Goal: Task Accomplishment & Management: Use online tool/utility

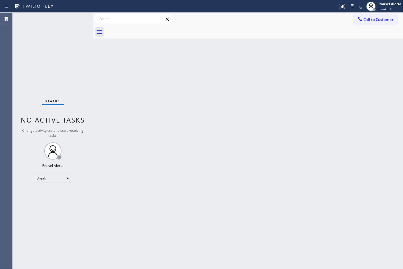
click at [59, 27] on div "Status No active tasks Change activity state to start receiving tasks. Rousel A…" at bounding box center [53, 141] width 80 height 256
click at [70, 179] on div "Break" at bounding box center [53, 177] width 40 height 9
click at [61, 194] on li "Available" at bounding box center [52, 193] width 39 height 7
click at [133, 198] on div "Back to Dashboard Change Sender ID Customers Technicians Select a contact Outbo…" at bounding box center [248, 141] width 310 height 256
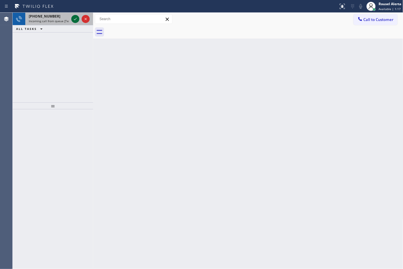
click at [73, 21] on icon at bounding box center [75, 19] width 7 height 7
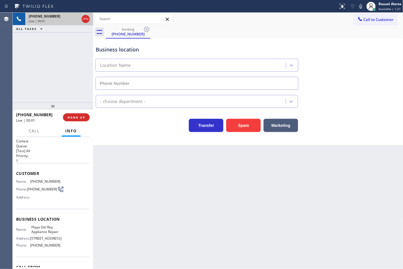
type input "[PHONE_NUMBER]"
drag, startPoint x: 90, startPoint y: 151, endPoint x: 89, endPoint y: 169, distance: 18.7
click at [89, 169] on div "Context Queue: [Test] All Priority: 1 Customer Name: [PHONE_NUMBER] Phone: [PHO…" at bounding box center [53, 203] width 80 height 132
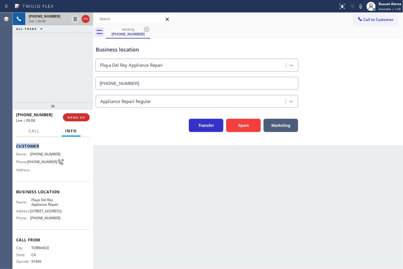
scroll to position [23, 0]
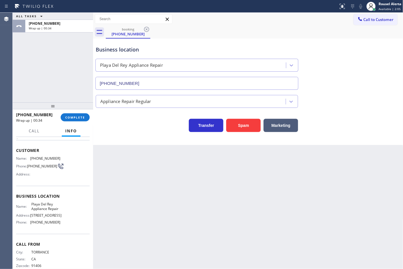
drag, startPoint x: 68, startPoint y: 48, endPoint x: 71, endPoint y: 70, distance: 21.8
click at [68, 48] on div "ALL TASKS ALL TASKS ACTIVE TASKS TASKS IN WRAP UP [PHONE_NUMBER] Wrap up | 00:34" at bounding box center [53, 58] width 80 height 90
click at [78, 118] on span "COMPLETE" at bounding box center [75, 117] width 20 height 4
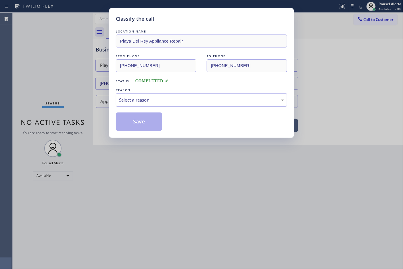
click at [144, 99] on div "Select a reason" at bounding box center [201, 100] width 165 height 7
click at [152, 123] on button "Save" at bounding box center [139, 121] width 46 height 18
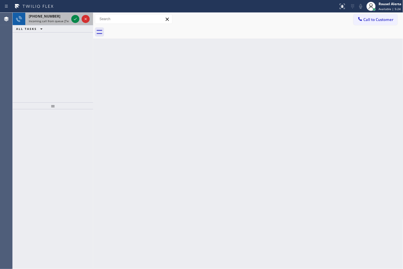
click at [62, 22] on span "Incoming call from queue [Test] All" at bounding box center [53, 21] width 48 height 4
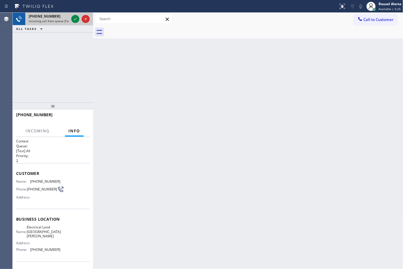
click at [70, 19] on div at bounding box center [80, 19] width 21 height 13
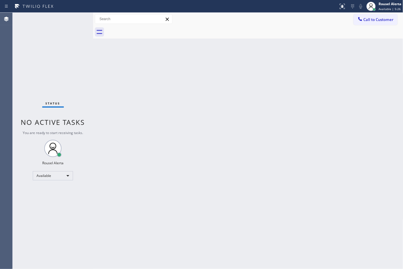
click at [70, 19] on div "Status No active tasks You are ready to start receiving tasks. Rousel Alerta Av…" at bounding box center [53, 141] width 80 height 256
click at [72, 18] on div "Status No active tasks You are ready to start receiving tasks. Rousel Alerta Av…" at bounding box center [53, 141] width 80 height 256
drag, startPoint x: 144, startPoint y: 90, endPoint x: 149, endPoint y: 89, distance: 4.7
click at [144, 90] on div "Back to Dashboard Change Sender ID Customers Technicians Select a contact Outbo…" at bounding box center [248, 141] width 310 height 256
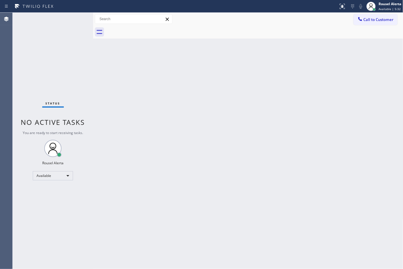
click at [101, 55] on div "Back to Dashboard Change Sender ID Customers Technicians Select a contact Outbo…" at bounding box center [248, 141] width 310 height 256
click at [63, 24] on div "Status No active tasks You are ready to start receiving tasks. Rousel Alerta Av…" at bounding box center [53, 141] width 80 height 256
click at [63, 16] on div "Status No active tasks You are ready to start receiving tasks. Rousel Alerta Av…" at bounding box center [53, 141] width 80 height 256
click at [70, 19] on div "Status No active tasks You are ready to start receiving tasks. Rousel Alerta Av…" at bounding box center [53, 141] width 80 height 256
click at [140, 166] on div "Back to Dashboard Change Sender ID Customers Technicians Select a contact Outbo…" at bounding box center [248, 141] width 310 height 256
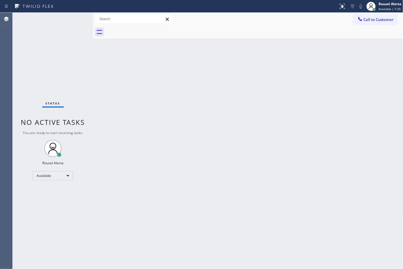
click at [288, 36] on div at bounding box center [254, 32] width 297 height 13
click at [255, 86] on div "Back to Dashboard Change Sender ID Customers Technicians Select a contact Outbo…" at bounding box center [248, 141] width 310 height 256
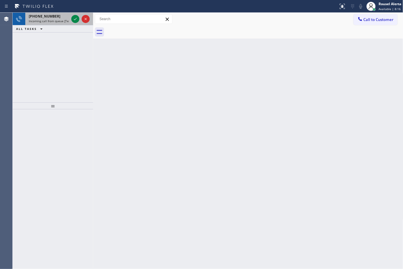
click at [73, 14] on div at bounding box center [80, 19] width 21 height 13
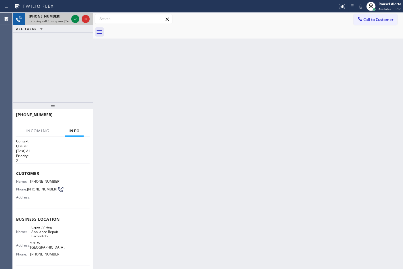
click at [74, 14] on div at bounding box center [80, 19] width 21 height 13
click at [74, 18] on icon at bounding box center [75, 19] width 7 height 7
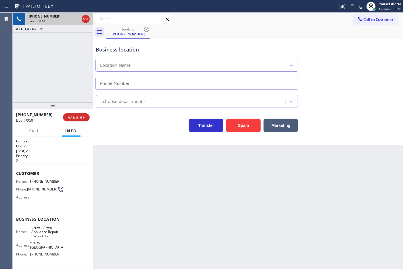
type input "[PHONE_NUMBER]"
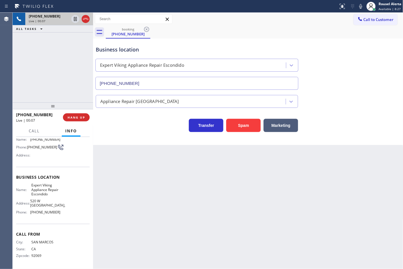
scroll to position [47, 0]
click at [157, 187] on div "Back to Dashboard Change Sender ID Customers Technicians Select a contact Outbo…" at bounding box center [248, 141] width 310 height 256
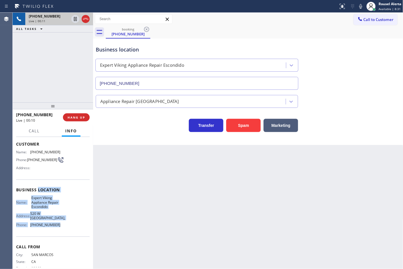
scroll to position [11, 0]
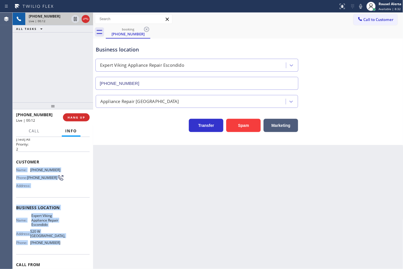
drag, startPoint x: 68, startPoint y: 216, endPoint x: 16, endPoint y: 169, distance: 70.2
click at [16, 169] on div "Context Queue: [Test] All Priority: 2 Customer Name: [PHONE_NUMBER] Phone: [PHO…" at bounding box center [53, 212] width 74 height 171
copy div "Name: [PHONE_NUMBER] Phone: [PHONE_NUMBER] Address: Business location Name: Exp…"
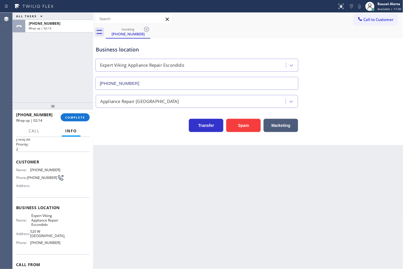
click at [61, 111] on div "[PHONE_NUMBER] Wrap up | 02:14 COMPLETE" at bounding box center [53, 117] width 74 height 15
click at [71, 115] on span "COMPLETE" at bounding box center [75, 117] width 20 height 4
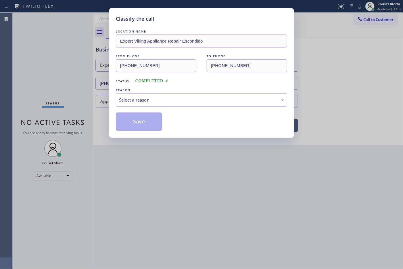
click at [148, 100] on div "Select a reason" at bounding box center [201, 100] width 165 height 7
click at [141, 122] on button "Save" at bounding box center [139, 121] width 46 height 18
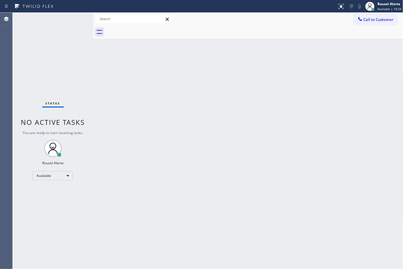
click at [127, 101] on div "Back to Dashboard Change Sender ID Customers Technicians Select a contact Outbo…" at bounding box center [248, 141] width 310 height 256
click at [139, 130] on div "Back to Dashboard Change Sender ID Customers Technicians Select a contact Outbo…" at bounding box center [248, 141] width 310 height 256
click at [66, 9] on div at bounding box center [168, 6] width 332 height 9
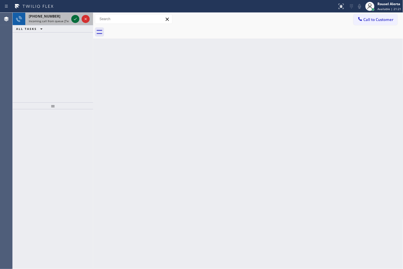
click at [74, 19] on icon at bounding box center [75, 19] width 3 height 2
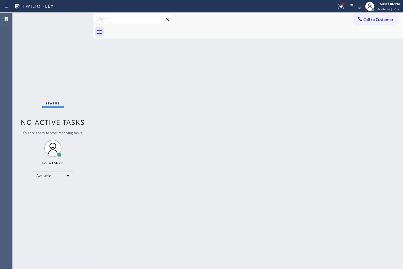
click at [74, 19] on div "Status No active tasks You are ready to start receiving tasks. Rousel Alerta Av…" at bounding box center [53, 141] width 80 height 256
click at [74, 18] on div "Status No active tasks You are ready to start receiving tasks. Rousel Alerta Av…" at bounding box center [53, 141] width 80 height 256
drag, startPoint x: 75, startPoint y: 22, endPoint x: 68, endPoint y: 18, distance: 7.6
click at [72, 18] on div "Status No active tasks You are ready to start receiving tasks. Rousel Alerta Av…" at bounding box center [53, 141] width 80 height 256
click at [68, 18] on div "Status No active tasks You are ready to start receiving tasks. Rousel Alerta Av…" at bounding box center [53, 141] width 80 height 256
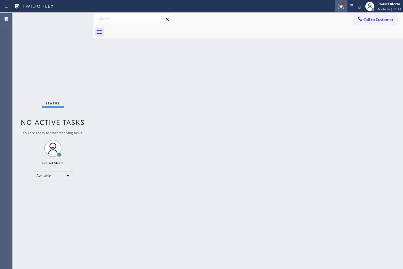
click at [341, 3] on icon at bounding box center [341, 6] width 7 height 7
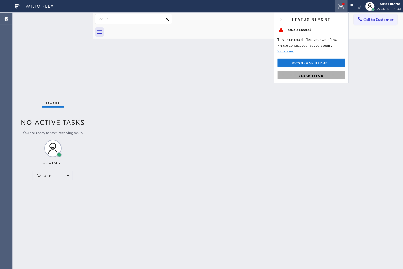
click at [326, 78] on button "Clear issue" at bounding box center [310, 75] width 67 height 8
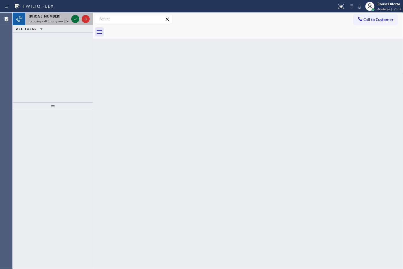
click at [75, 19] on icon at bounding box center [75, 19] width 3 height 2
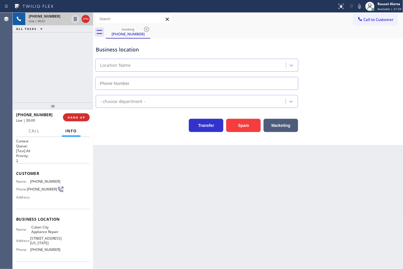
type input "[PHONE_NUMBER]"
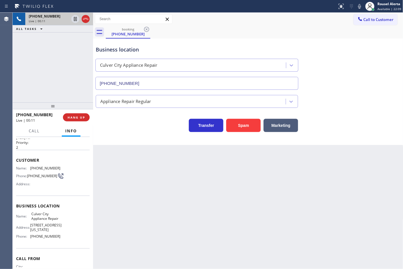
scroll to position [6, 0]
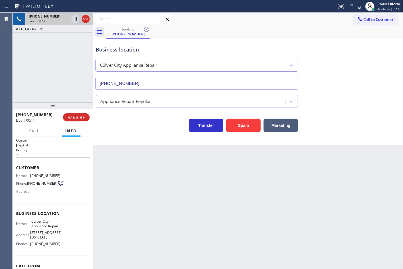
click at [139, 163] on div "Back to Dashboard Change Sender ID Customers Technicians Select a contact Outbo…" at bounding box center [248, 141] width 310 height 256
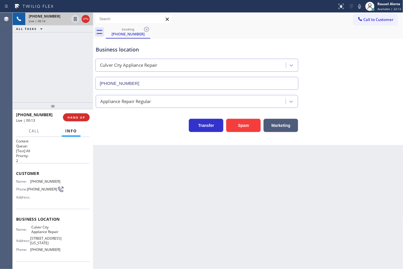
click at [123, 180] on div "Back to Dashboard Change Sender ID Customers Technicians Select a contact Outbo…" at bounding box center [248, 141] width 310 height 256
click at [136, 186] on div "Back to Dashboard Change Sender ID Customers Technicians Select a contact Outbo…" at bounding box center [248, 141] width 310 height 256
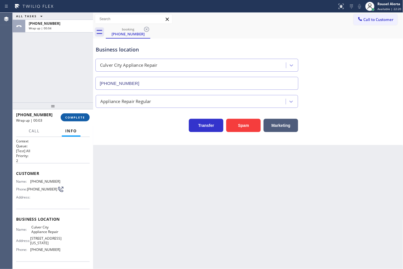
click at [82, 118] on span "COMPLETE" at bounding box center [75, 117] width 20 height 4
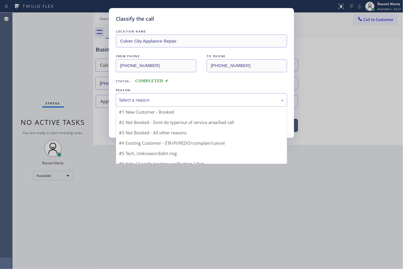
click at [162, 98] on div "Select a reason" at bounding box center [201, 100] width 165 height 7
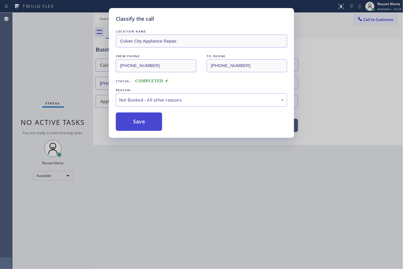
click at [141, 120] on button "Save" at bounding box center [139, 121] width 46 height 18
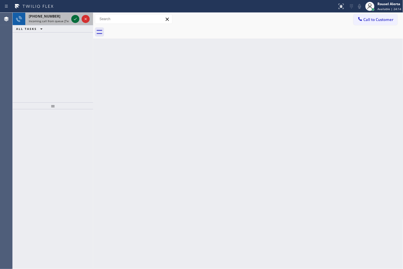
click at [75, 20] on icon at bounding box center [75, 19] width 7 height 7
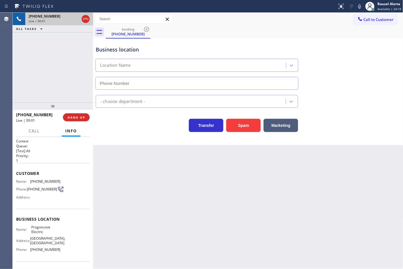
type input "[PHONE_NUMBER]"
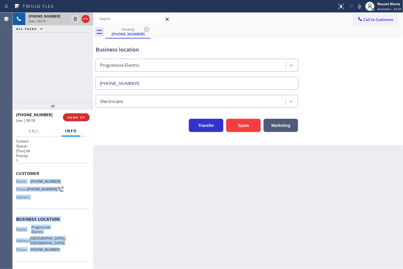
scroll to position [36, 0]
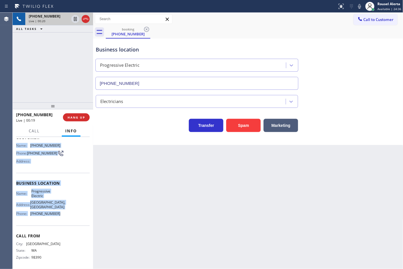
drag, startPoint x: 16, startPoint y: 180, endPoint x: 64, endPoint y: 227, distance: 67.0
click at [64, 227] on div "Context Queue: [Test] All Priority: 1 Customer Name: [PHONE_NUMBER] Phone: [PHO…" at bounding box center [53, 186] width 74 height 166
copy div "Name: [PHONE_NUMBER] Phone: [PHONE_NUMBER] Address: Business location Name: Pro…"
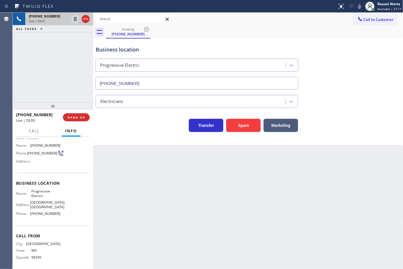
click at [48, 78] on div "[PHONE_NUMBER] Live | 03:01 ALL TASKS ALL TASKS ACTIVE TASKS TASKS IN WRAP UP" at bounding box center [53, 58] width 80 height 90
click at [74, 21] on icon at bounding box center [75, 19] width 3 height 4
click at [358, 6] on icon at bounding box center [359, 6] width 7 height 7
click at [74, 19] on icon at bounding box center [75, 19] width 7 height 7
click at [359, 7] on rect at bounding box center [359, 6] width 4 height 4
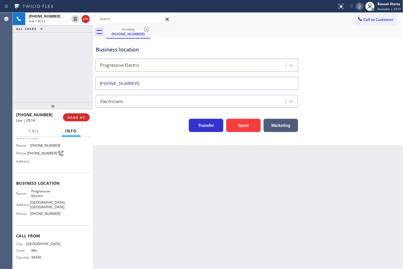
click at [161, 235] on div "Back to Dashboard Change Sender ID Customers Technicians Select a contact Outbo…" at bounding box center [248, 141] width 310 height 256
click at [52, 47] on div "[PHONE_NUMBER] Live | 05:25 ALL TASKS ALL TASKS ACTIVE TASKS TASKS IN WRAP UP" at bounding box center [53, 58] width 80 height 90
click at [185, 216] on div "Back to Dashboard Change Sender ID Customers Technicians Select a contact Outbo…" at bounding box center [248, 141] width 310 height 256
click at [33, 129] on span "Call" at bounding box center [34, 130] width 11 height 5
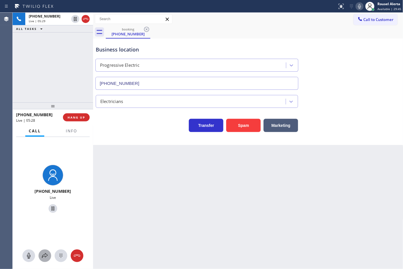
click at [47, 254] on icon at bounding box center [44, 255] width 7 height 7
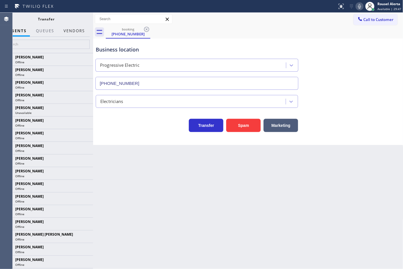
click at [67, 29] on button "Vendors" at bounding box center [74, 30] width 28 height 11
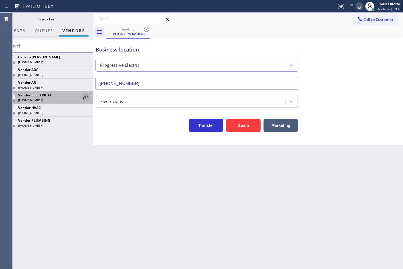
click at [85, 100] on icon at bounding box center [85, 97] width 7 height 7
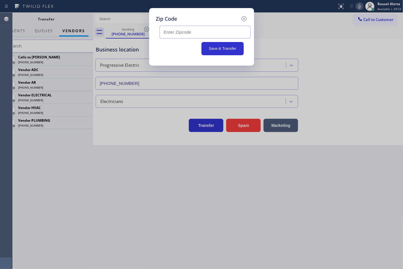
click at [217, 38] on input "text" at bounding box center [204, 32] width 91 height 13
paste input "98110"
type input "98110"
click at [219, 36] on input "98110" at bounding box center [204, 32] width 91 height 13
click at [221, 49] on button "Save & Transfer" at bounding box center [222, 48] width 42 height 13
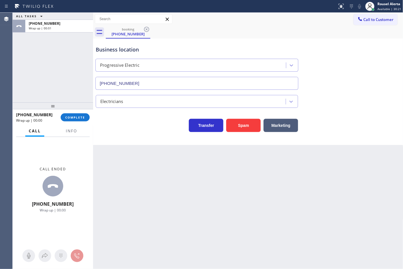
click at [72, 137] on div "Call ended [PHONE_NUMBER] Wrap up | 00:00" at bounding box center [53, 190] width 80 height 106
click at [72, 134] on button "Info" at bounding box center [71, 130] width 18 height 11
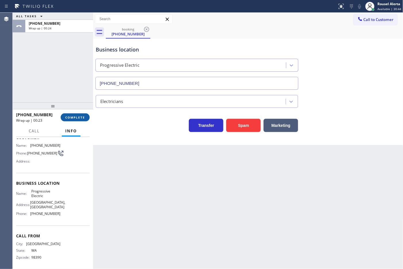
click at [79, 120] on button "COMPLETE" at bounding box center [75, 117] width 29 height 8
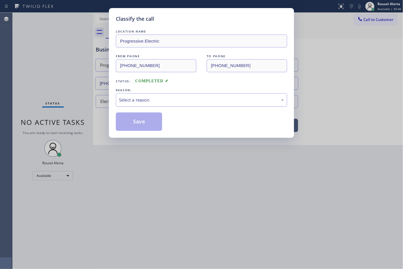
click at [162, 101] on div "Select a reason" at bounding box center [201, 100] width 165 height 7
click at [149, 121] on button "Save" at bounding box center [139, 121] width 46 height 18
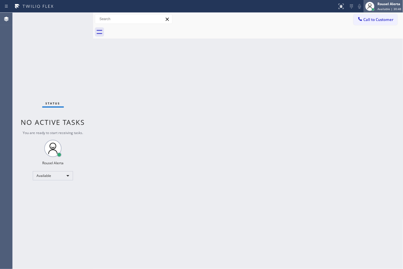
click at [381, 4] on div "Rousel Alerta" at bounding box center [389, 3] width 24 height 5
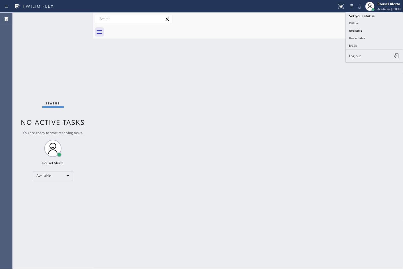
drag, startPoint x: 370, startPoint y: 45, endPoint x: 351, endPoint y: 105, distance: 63.6
click at [370, 45] on button "Break" at bounding box center [374, 45] width 57 height 7
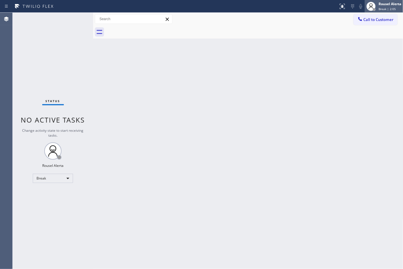
click at [385, 1] on div "Rousel Alerta" at bounding box center [389, 3] width 23 height 5
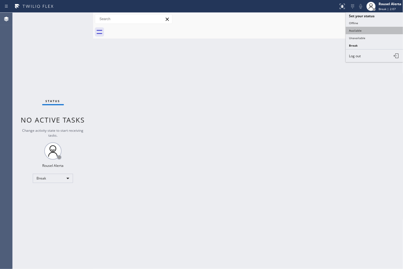
click at [377, 28] on button "Available" at bounding box center [374, 30] width 57 height 7
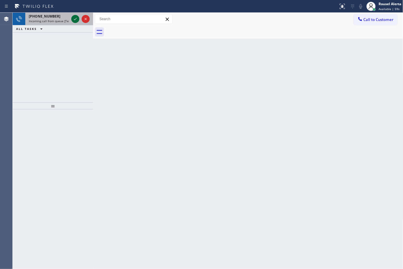
click at [74, 21] on icon at bounding box center [75, 19] width 7 height 7
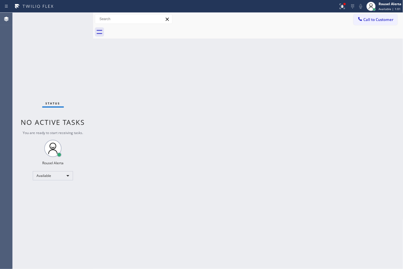
click at [74, 20] on div "Status No active tasks You are ready to start receiving tasks. Rousel Alerta Av…" at bounding box center [53, 141] width 80 height 256
click at [339, 3] on icon at bounding box center [342, 6] width 7 height 7
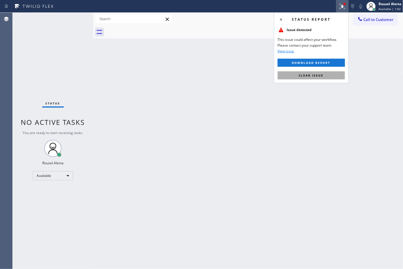
click at [331, 76] on button "Clear issue" at bounding box center [310, 75] width 67 height 8
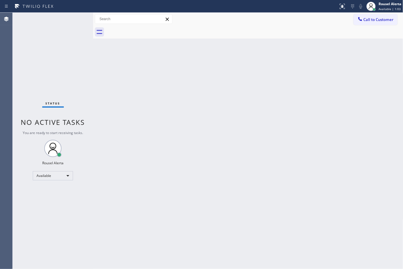
click at [355, 107] on div "Back to Dashboard Change Sender ID Customers Technicians Select a contact Outbo…" at bounding box center [248, 141] width 310 height 256
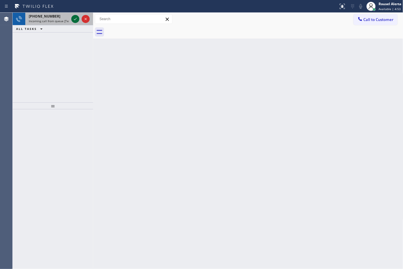
click at [76, 19] on icon at bounding box center [75, 19] width 7 height 7
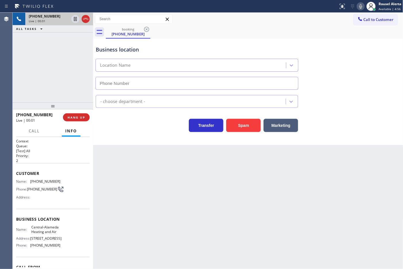
type input "[PHONE_NUMBER]"
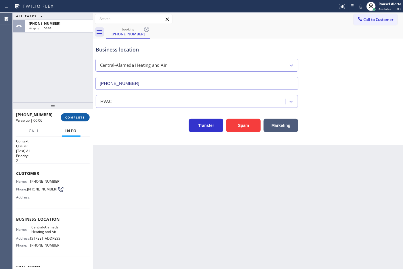
click at [81, 118] on span "COMPLETE" at bounding box center [75, 117] width 20 height 4
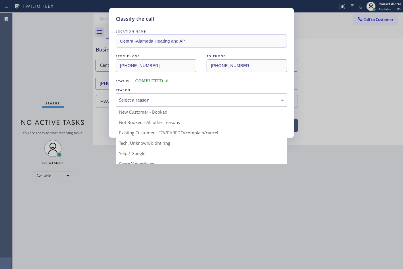
click at [144, 94] on div "Select a reason" at bounding box center [201, 100] width 171 height 14
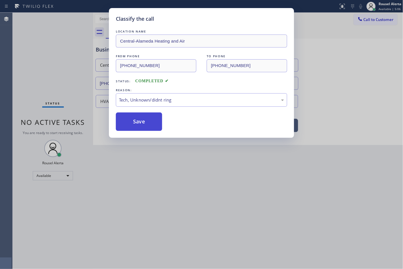
click at [146, 126] on button "Save" at bounding box center [139, 121] width 46 height 18
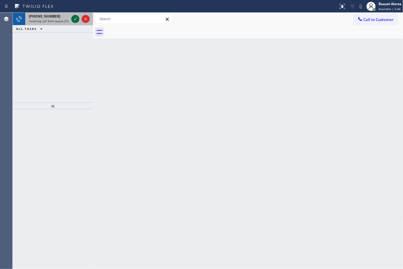
click at [71, 18] on div at bounding box center [75, 19] width 8 height 7
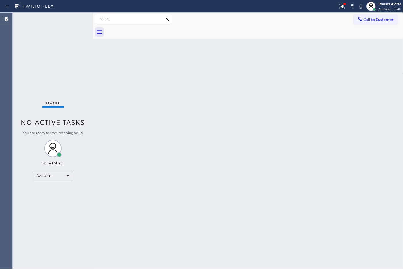
click at [72, 19] on div "Status No active tasks You are ready to start receiving tasks. Rousel Alerta Av…" at bounding box center [53, 141] width 80 height 256
click at [342, 2] on button at bounding box center [342, 6] width 13 height 13
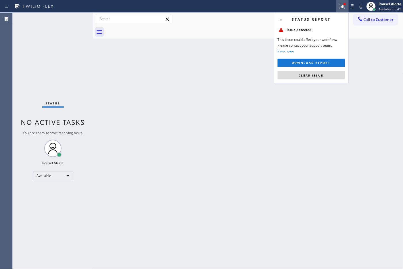
click at [311, 81] on div "Status report Issue detected This issue could affect your workflow. Please cont…" at bounding box center [311, 47] width 75 height 71
click at [311, 78] on button "Clear issue" at bounding box center [310, 75] width 67 height 8
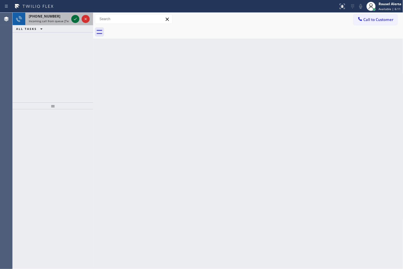
click at [74, 18] on icon at bounding box center [75, 19] width 7 height 7
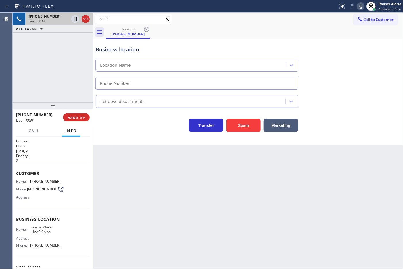
type input "[PHONE_NUMBER]"
click at [166, 194] on div "Back to Dashboard Change Sender ID Customers Technicians Select a contact Outbo…" at bounding box center [248, 141] width 310 height 256
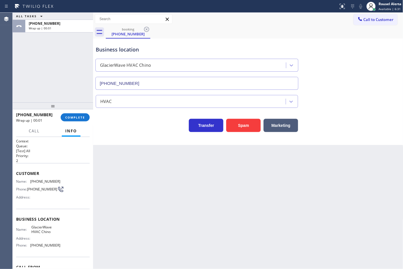
click at [71, 122] on div "[PHONE_NUMBER] Wrap up | 00:01 COMPLETE" at bounding box center [53, 117] width 74 height 15
click at [71, 116] on span "COMPLETE" at bounding box center [75, 117] width 20 height 4
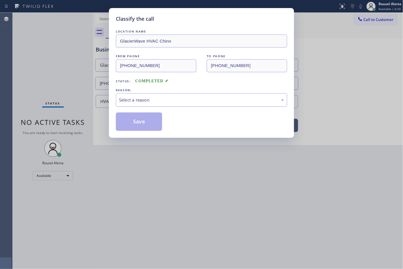
click at [132, 102] on div "Select a reason" at bounding box center [201, 100] width 165 height 7
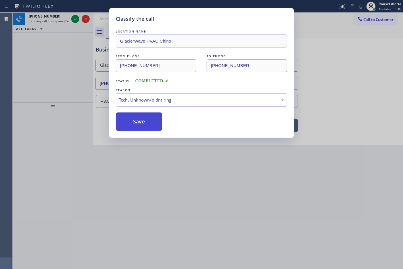
click at [144, 126] on button "Save" at bounding box center [139, 121] width 46 height 18
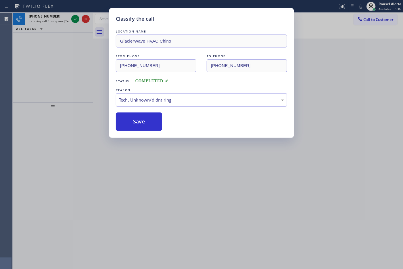
click at [170, 162] on div "Classify the call LOCATION NAME GlacierWave HVAC Chino FROM PHONE [PHONE_NUMBER…" at bounding box center [201, 134] width 403 height 269
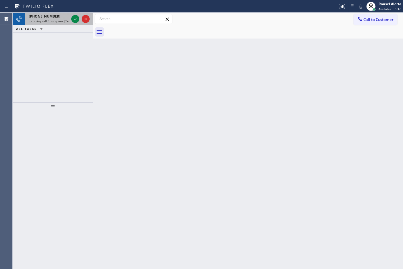
click at [60, 22] on span "Incoming call from queue [Test] All" at bounding box center [53, 21] width 48 height 4
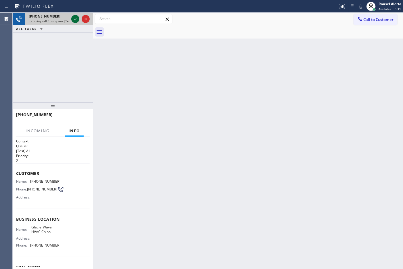
click at [75, 20] on icon at bounding box center [75, 19] width 3 height 2
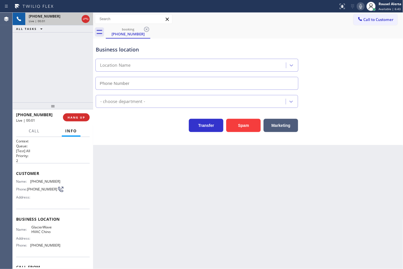
type input "[PHONE_NUMBER]"
click at [174, 189] on div "Back to Dashboard Change Sender ID Customers Technicians Select a contact Outbo…" at bounding box center [248, 141] width 310 height 256
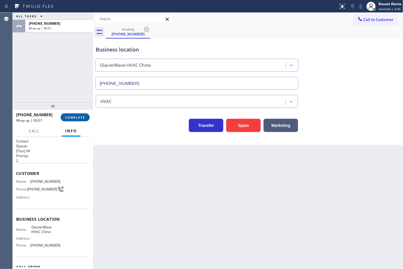
click at [68, 117] on span "COMPLETE" at bounding box center [75, 117] width 20 height 4
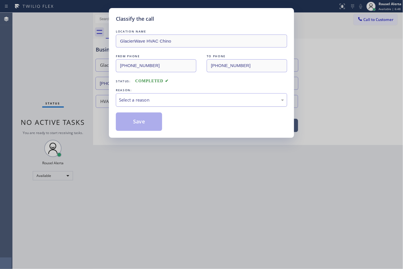
click at [126, 98] on div "Select a reason" at bounding box center [201, 100] width 165 height 7
click at [144, 125] on button "Save" at bounding box center [139, 121] width 46 height 18
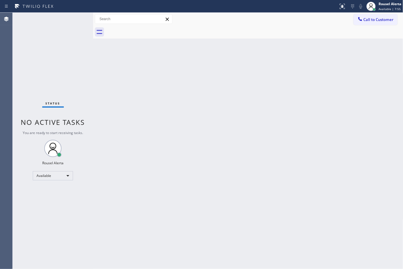
click at [57, 26] on div "Status No active tasks You are ready to start receiving tasks. Rousel Alerta Av…" at bounding box center [53, 141] width 80 height 256
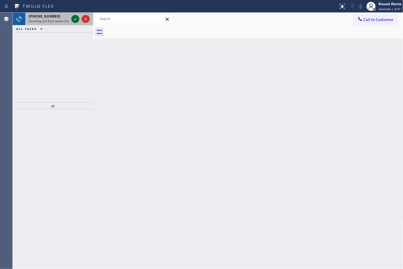
click at [74, 19] on icon at bounding box center [75, 19] width 7 height 7
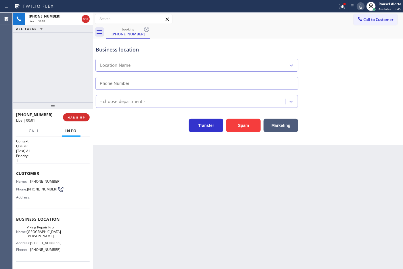
type input "[PHONE_NUMBER]"
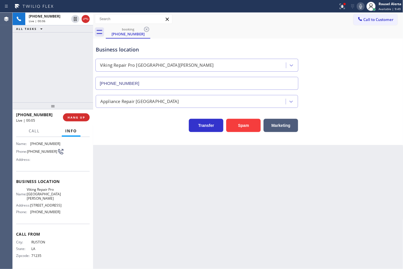
click at [141, 190] on div "Back to Dashboard Change Sender ID Customers Technicians Select a contact Outbo…" at bounding box center [248, 141] width 310 height 256
click at [67, 114] on button "HANG UP" at bounding box center [76, 117] width 27 height 8
click at [71, 114] on button "HANG UP" at bounding box center [76, 117] width 27 height 8
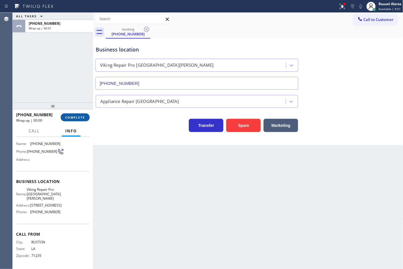
click at [74, 114] on button "COMPLETE" at bounding box center [75, 117] width 29 height 8
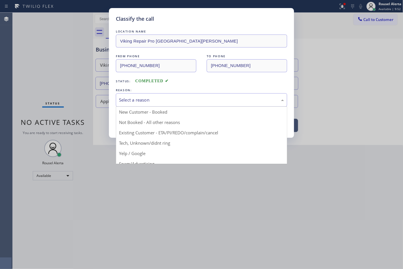
click at [141, 102] on div "Select a reason" at bounding box center [201, 100] width 165 height 7
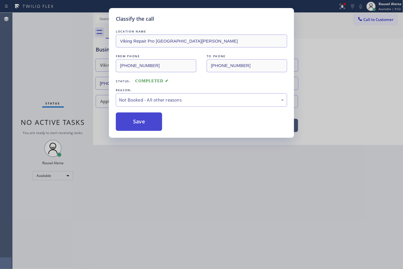
drag, startPoint x: 150, startPoint y: 122, endPoint x: 152, endPoint y: 126, distance: 4.8
click at [150, 123] on button "Save" at bounding box center [139, 121] width 46 height 18
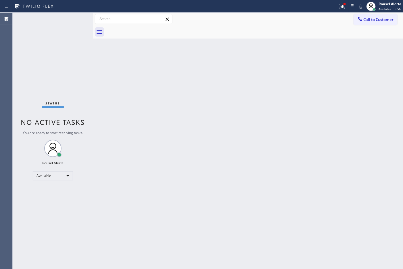
click at [203, 190] on div "Back to Dashboard Change Sender ID Customers Technicians Select a contact Outbo…" at bounding box center [248, 141] width 310 height 256
click at [203, 189] on div "Back to Dashboard Change Sender ID Customers Technicians Select a contact Outbo…" at bounding box center [248, 141] width 310 height 256
click at [65, 20] on div "Status No active tasks You are ready to start receiving tasks. Rousel Alerta Av…" at bounding box center [53, 141] width 80 height 256
click at [335, 13] on div "Call to Customer Outbound call Location GE Monogram Repair Expert [GEOGRAPHIC_D…" at bounding box center [248, 19] width 310 height 13
click at [338, 6] on div at bounding box center [341, 6] width 13 height 7
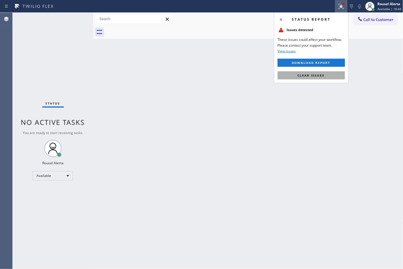
click at [323, 77] on span "Clear issues" at bounding box center [311, 75] width 27 height 4
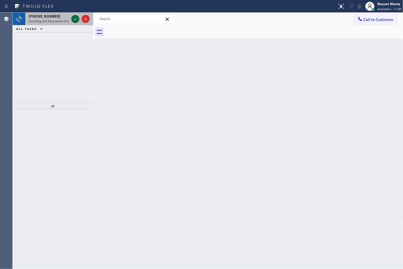
click at [73, 19] on icon at bounding box center [75, 19] width 7 height 7
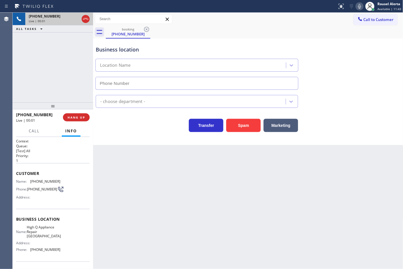
type input "[PHONE_NUMBER]"
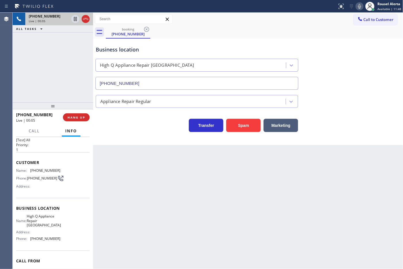
scroll to position [7, 0]
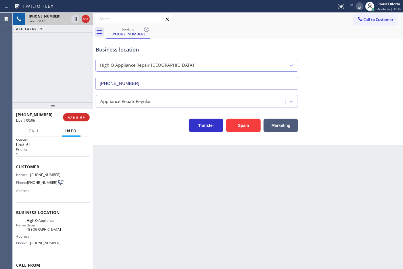
click at [143, 180] on div "Back to Dashboard Change Sender ID Customers Technicians Select a contact Outbo…" at bounding box center [248, 141] width 310 height 256
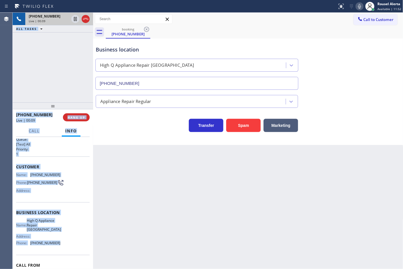
drag, startPoint x: 63, startPoint y: 244, endPoint x: 11, endPoint y: 174, distance: 87.0
click at [11, 174] on div "Agent Desktop Classify the call LOCATION NAME Home Alliance FROM PHONE [PHONE_N…" at bounding box center [201, 141] width 403 height 256
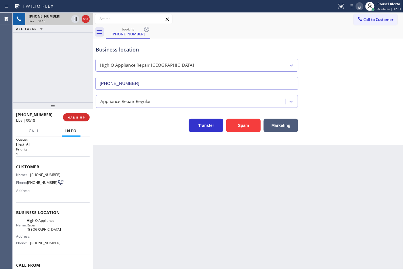
click at [284, 212] on div "Back to Dashboard Change Sender ID Customers Technicians Select a contact Outbo…" at bounding box center [248, 141] width 310 height 256
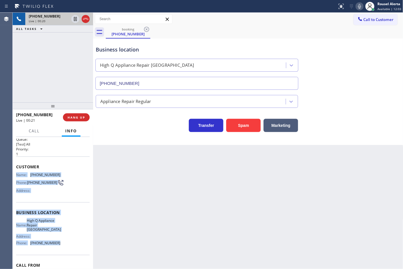
drag, startPoint x: 65, startPoint y: 242, endPoint x: 16, endPoint y: 174, distance: 83.8
click at [16, 174] on div "Context Queue: [Test] All Priority: 1 Customer Name: [PHONE_NUMBER] Phone: [PHO…" at bounding box center [53, 215] width 74 height 166
copy div "Name: [PHONE_NUMBER] Phone: [PHONE_NUMBER] Address: Business location Name: Hig…"
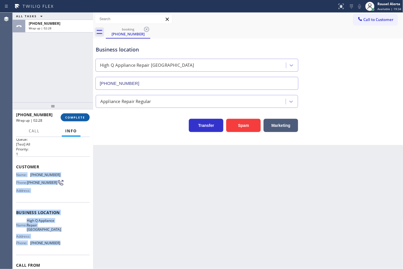
click at [63, 115] on button "COMPLETE" at bounding box center [75, 117] width 29 height 8
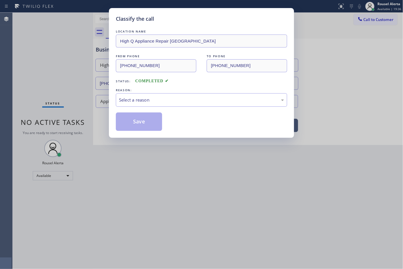
click at [161, 103] on div "Select a reason" at bounding box center [201, 100] width 165 height 7
click at [138, 124] on button "Save" at bounding box center [139, 121] width 46 height 18
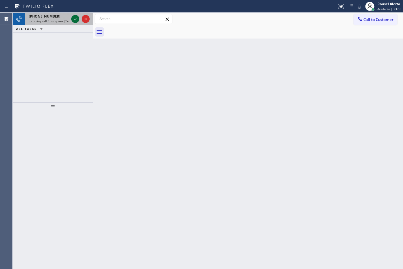
click at [73, 18] on icon at bounding box center [75, 19] width 7 height 7
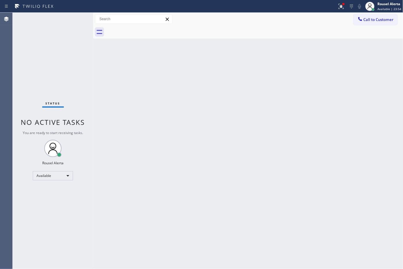
click at [73, 18] on div "Status No active tasks You are ready to start receiving tasks. Rousel Alerta Av…" at bounding box center [53, 141] width 80 height 256
click at [341, 7] on icon at bounding box center [341, 6] width 7 height 7
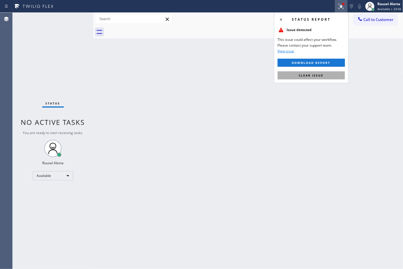
click at [343, 76] on button "Clear issue" at bounding box center [310, 75] width 67 height 8
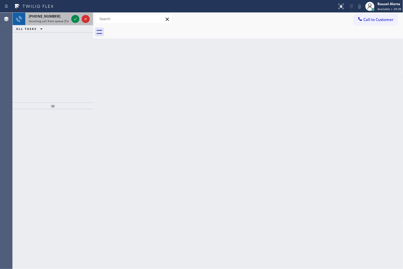
click at [68, 20] on span "Incoming call from queue [Test] All" at bounding box center [53, 21] width 48 height 4
click at [73, 19] on icon at bounding box center [75, 19] width 7 height 7
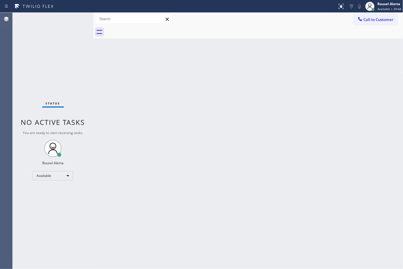
click at [73, 19] on div "Status No active tasks You are ready to start receiving tasks. Rousel Alerta Av…" at bounding box center [53, 141] width 80 height 256
click at [73, 20] on div "Status No active tasks You are ready to start receiving tasks. Rousel Alerta Av…" at bounding box center [53, 141] width 80 height 256
click at [150, 86] on div "Back to Dashboard Change Sender ID Customers Technicians Select a contact Outbo…" at bounding box center [248, 141] width 310 height 256
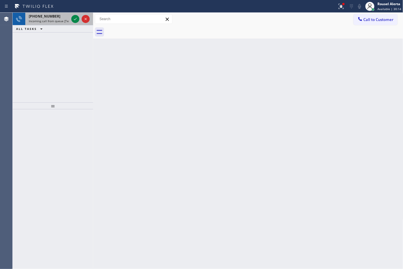
click at [67, 23] on div "[PHONE_NUMBER] Incoming call from queue [Test] All" at bounding box center [47, 19] width 45 height 13
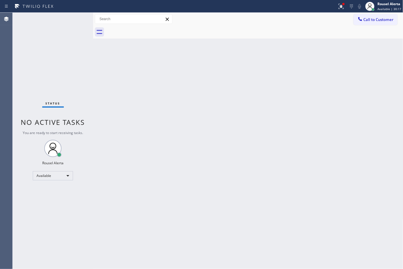
click at [68, 21] on div "Status No active tasks You are ready to start receiving tasks. Rousel Alerta Av…" at bounding box center [53, 141] width 80 height 256
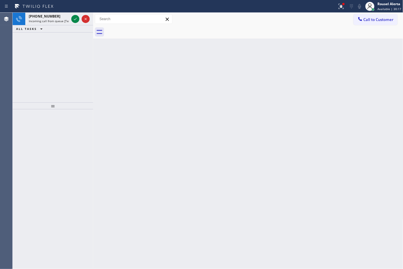
click at [68, 21] on span "Incoming call from queue [Test] All" at bounding box center [53, 21] width 48 height 4
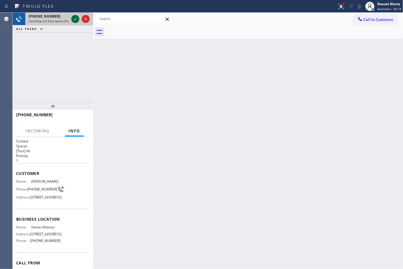
click at [72, 19] on icon at bounding box center [75, 19] width 7 height 7
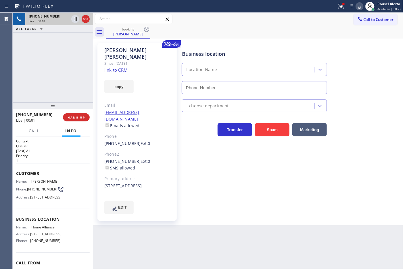
type input "[PHONE_NUMBER]"
click at [126, 67] on link "link to CRM" at bounding box center [115, 70] width 23 height 6
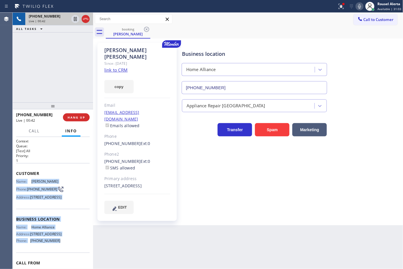
drag, startPoint x: 17, startPoint y: 180, endPoint x: 67, endPoint y: 255, distance: 89.9
click at [67, 255] on div "Context Queue: [Test] All Priority: 1 Customer Name: [PERSON_NAME] Phone: [PHON…" at bounding box center [53, 216] width 74 height 157
copy div "Name: [PERSON_NAME] Phone: [PHONE_NUMBER] Address: [STREET_ADDRESS] Business lo…"
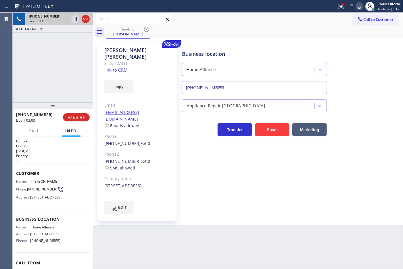
click at [233, 248] on div "Back to Dashboard Change Sender ID Customers Technicians Select a contact Outbo…" at bounding box center [248, 141] width 310 height 256
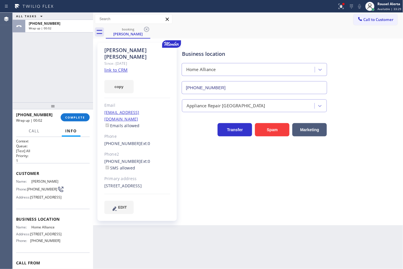
click at [281, 17] on div "Call to Customer Outbound call Location GE Monogram Repair Expert [GEOGRAPHIC_D…" at bounding box center [248, 19] width 310 height 10
click at [381, 20] on span "Call to Customer" at bounding box center [378, 19] width 30 height 5
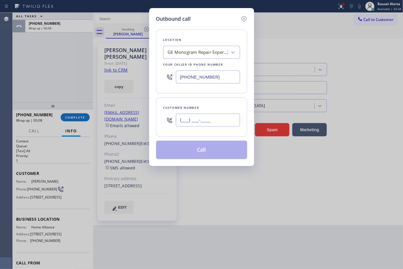
click at [215, 117] on input "(___) ___-____" at bounding box center [208, 119] width 64 height 13
paste input "602) 989-2135"
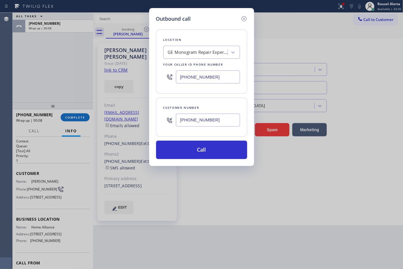
type input "[PHONE_NUMBER]"
drag, startPoint x: 225, startPoint y: 74, endPoint x: 159, endPoint y: 71, distance: 66.1
click at [159, 71] on div "Location GE Monogram Repair Expert [GEOGRAPHIC_DATA] Your caller id phone numbe…" at bounding box center [201, 62] width 91 height 64
paste input "877) 777-0796"
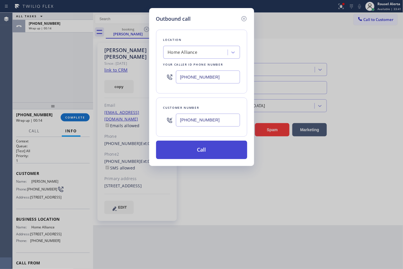
type input "[PHONE_NUMBER]"
click at [207, 154] on button "Call" at bounding box center [201, 149] width 91 height 18
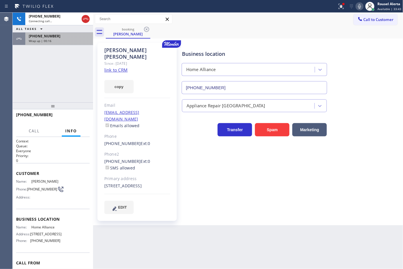
click at [68, 38] on div "[PHONE_NUMBER]" at bounding box center [59, 36] width 61 height 5
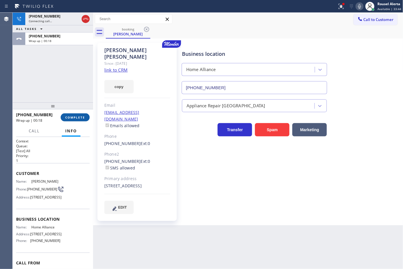
click at [79, 116] on span "COMPLETE" at bounding box center [75, 117] width 20 height 4
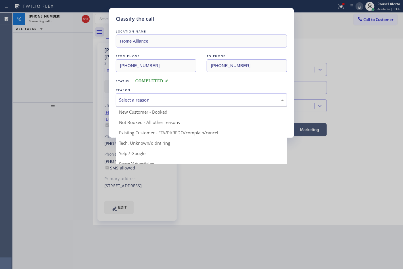
click at [149, 103] on div "Select a reason" at bounding box center [201, 100] width 165 height 7
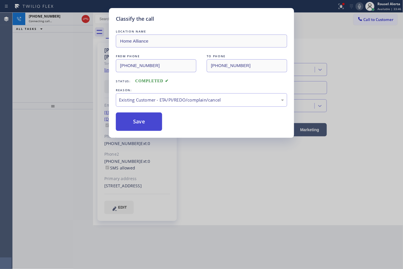
drag, startPoint x: 149, startPoint y: 122, endPoint x: 143, endPoint y: 118, distance: 7.2
click at [149, 122] on button "Save" at bounding box center [139, 121] width 46 height 18
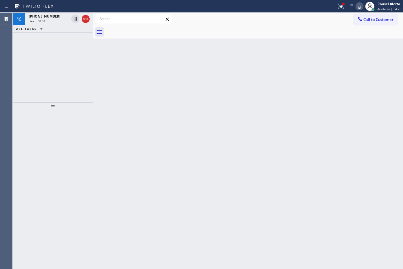
click at [76, 78] on div "[PHONE_NUMBER] Live | 00:34 ALL TASKS ALL TASKS ACTIVE TASKS TASKS IN WRAP UP" at bounding box center [53, 58] width 80 height 90
drag, startPoint x: 52, startPoint y: 14, endPoint x: 80, endPoint y: 81, distance: 72.2
click at [52, 15] on span "[PHONE_NUMBER]" at bounding box center [45, 16] width 32 height 5
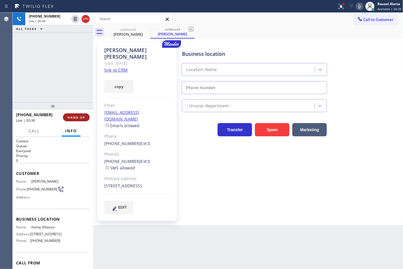
click at [78, 119] on button "HANG UP" at bounding box center [76, 117] width 27 height 8
type input "[PHONE_NUMBER]"
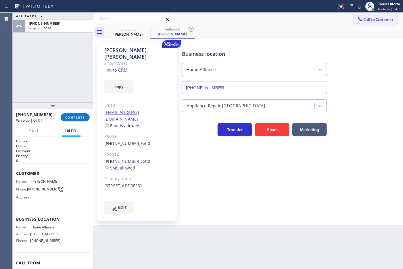
click at [373, 22] on span "Call to Customer" at bounding box center [378, 19] width 30 height 5
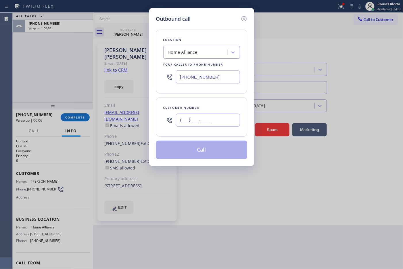
click at [221, 116] on input "(___) ___-____" at bounding box center [208, 119] width 64 height 13
paste input "602) 989-2135"
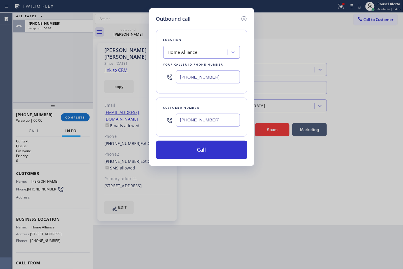
type input "[PHONE_NUMBER]"
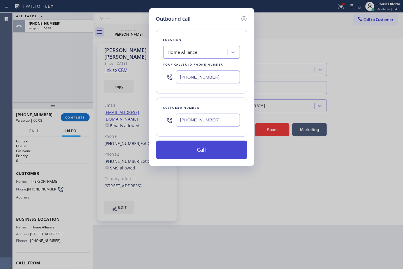
click at [211, 154] on button "Call" at bounding box center [201, 149] width 91 height 18
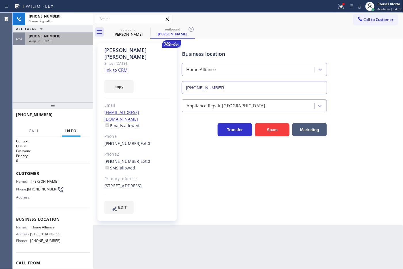
click at [58, 35] on div "[PHONE_NUMBER]" at bounding box center [59, 36] width 61 height 5
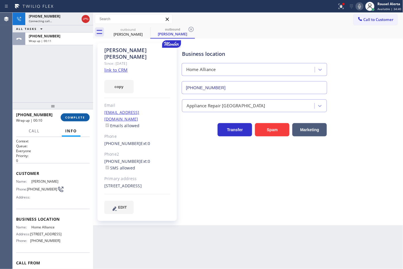
click at [77, 119] on button "COMPLETE" at bounding box center [75, 117] width 29 height 8
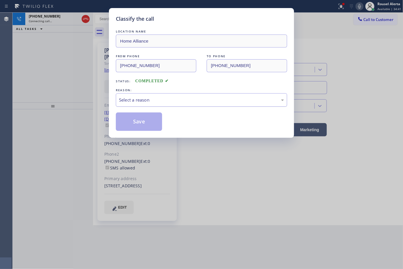
click at [155, 101] on div "Select a reason" at bounding box center [201, 100] width 165 height 7
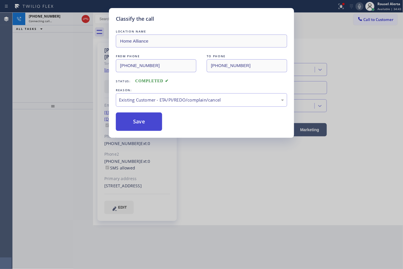
click at [151, 125] on button "Save" at bounding box center [139, 121] width 46 height 18
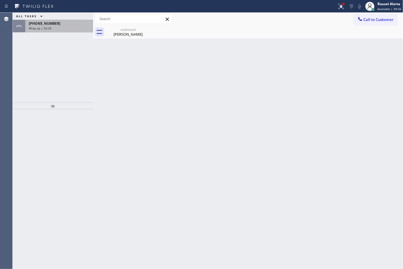
click at [57, 28] on div "Wrap up | 03:20" at bounding box center [59, 28] width 61 height 4
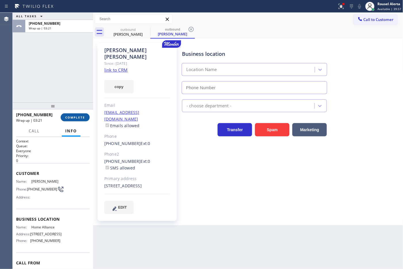
click at [66, 119] on button "COMPLETE" at bounding box center [75, 117] width 29 height 8
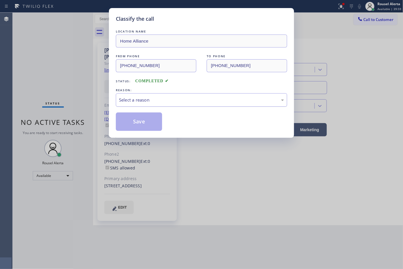
type input "[PHONE_NUMBER]"
click at [126, 103] on div "Select a reason" at bounding box center [201, 100] width 165 height 7
click at [134, 122] on button "Save" at bounding box center [139, 121] width 46 height 18
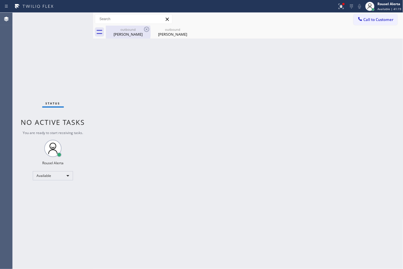
click at [124, 36] on div "[PERSON_NAME]" at bounding box center [127, 34] width 43 height 5
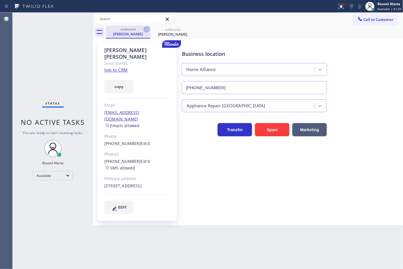
click at [145, 30] on icon at bounding box center [146, 29] width 7 height 7
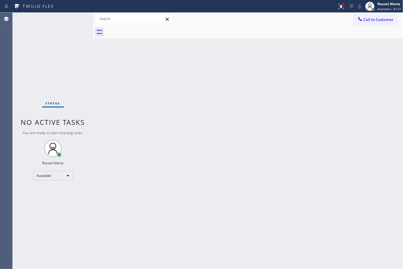
click at [227, 120] on div "Back to Dashboard Change Sender ID Customers Technicians Select a contact Outbo…" at bounding box center [248, 141] width 310 height 256
click at [339, 2] on button at bounding box center [341, 6] width 13 height 13
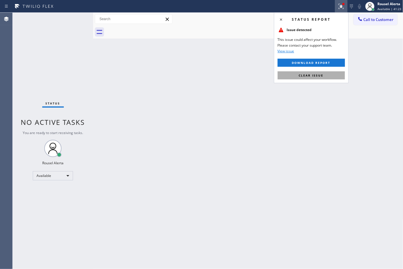
click at [328, 74] on button "Clear issue" at bounding box center [310, 75] width 67 height 8
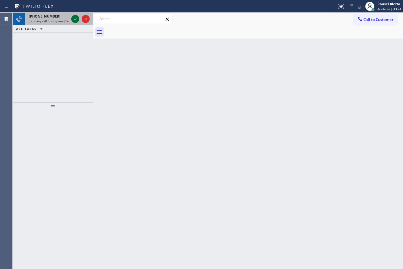
click at [74, 19] on icon at bounding box center [75, 19] width 7 height 7
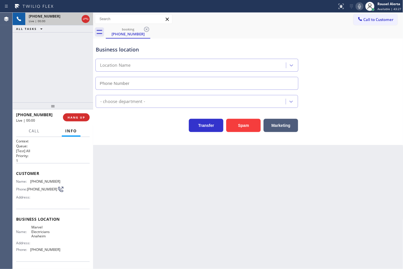
type input "[PHONE_NUMBER]"
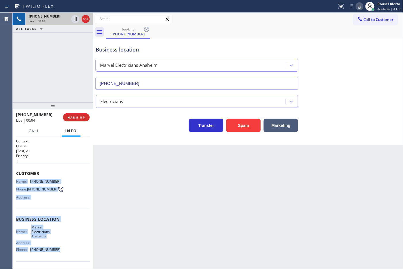
drag, startPoint x: 15, startPoint y: 178, endPoint x: 69, endPoint y: 252, distance: 91.9
click at [69, 252] on div "Context Queue: [Test] All Priority: 1 Customer Name: [PHONE_NUMBER] Phone: [PHO…" at bounding box center [53, 203] width 80 height 132
copy div "Name: [PHONE_NUMBER] Phone: [PHONE_NUMBER] Address: Business location Name: Mar…"
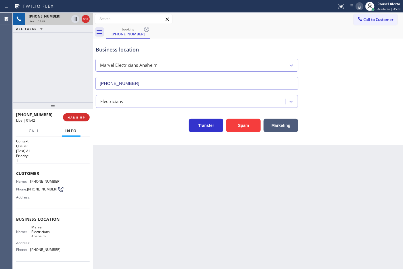
click at [157, 198] on div "Back to Dashboard Change Sender ID Customers Technicians Select a contact Outbo…" at bounding box center [248, 141] width 310 height 256
click at [174, 205] on div "Back to Dashboard Change Sender ID Customers Technicians Select a contact Outbo…" at bounding box center [248, 141] width 310 height 256
click at [57, 63] on div "[PHONE_NUMBER] Live | 01:43 ALL TASKS ALL TASKS ACTIVE TASKS TASKS IN WRAP UP" at bounding box center [53, 58] width 80 height 90
click at [75, 20] on icon at bounding box center [75, 19] width 7 height 7
click at [358, 8] on icon at bounding box center [359, 6] width 7 height 7
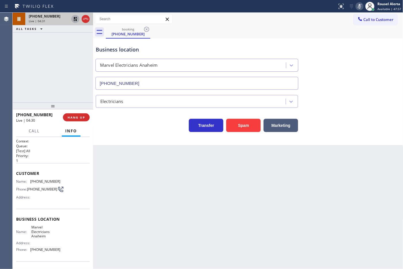
click at [74, 19] on icon at bounding box center [75, 19] width 7 height 7
click at [359, 4] on icon at bounding box center [359, 6] width 7 height 7
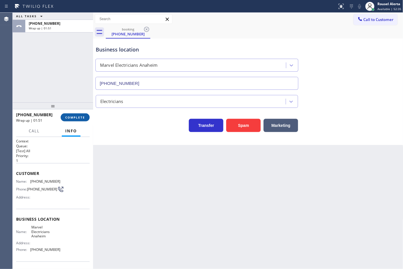
click at [74, 118] on span "COMPLETE" at bounding box center [75, 117] width 20 height 4
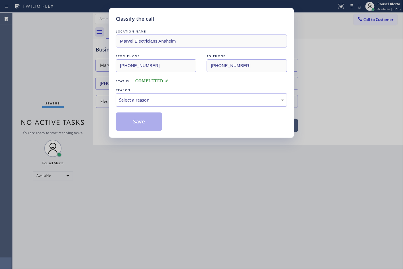
click at [157, 101] on div "Select a reason" at bounding box center [201, 100] width 165 height 7
click at [146, 118] on button "Save" at bounding box center [139, 121] width 46 height 18
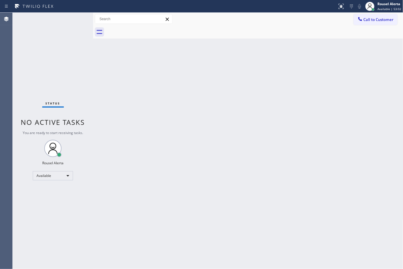
drag, startPoint x: 133, startPoint y: 111, endPoint x: 151, endPoint y: 128, distance: 25.2
click at [135, 111] on div "Back to Dashboard Change Sender ID Customers Technicians Select a contact Outbo…" at bounding box center [248, 141] width 310 height 256
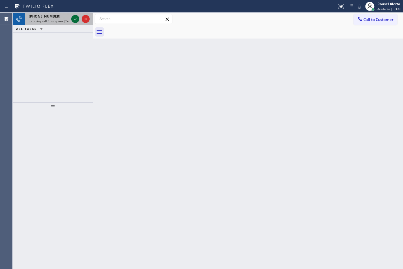
click at [75, 20] on icon at bounding box center [75, 19] width 7 height 7
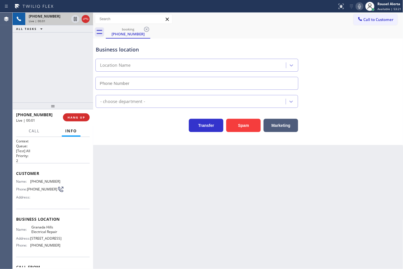
type input "[PHONE_NUMBER]"
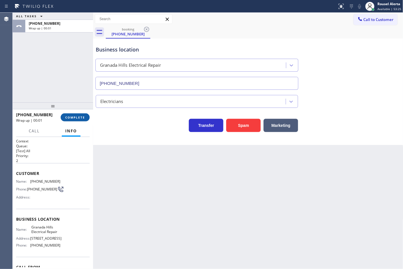
click at [71, 120] on button "COMPLETE" at bounding box center [75, 117] width 29 height 8
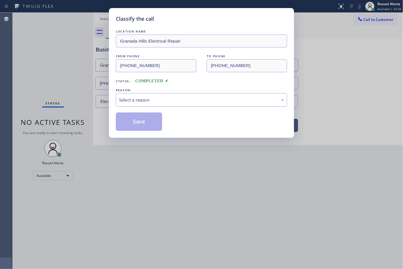
click at [145, 96] on div "Select a reason" at bounding box center [201, 100] width 171 height 14
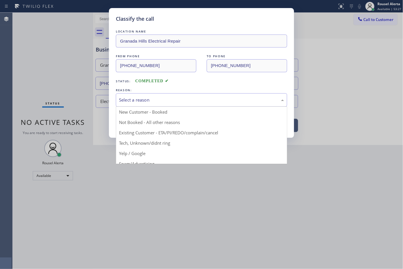
drag, startPoint x: 164, startPoint y: 142, endPoint x: 152, endPoint y: 134, distance: 14.3
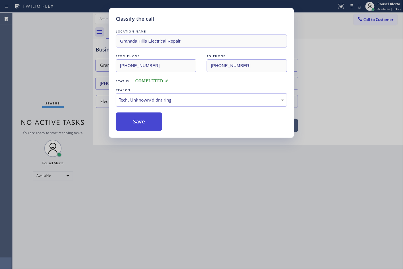
click at [146, 124] on button "Save" at bounding box center [139, 121] width 46 height 18
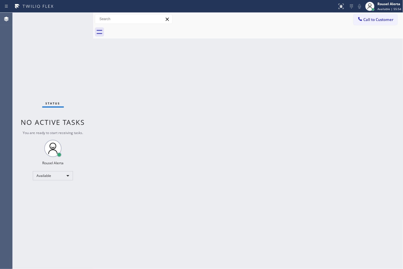
click at [127, 81] on div "Back to Dashboard Change Sender ID Customers Technicians Select a contact Outbo…" at bounding box center [248, 141] width 310 height 256
click at [57, 22] on div "Status No active tasks You are ready to start receiving tasks. Rousel Alerta Av…" at bounding box center [53, 141] width 80 height 256
click at [121, 98] on div "Back to Dashboard Change Sender ID Customers Technicians Select a contact Outbo…" at bounding box center [248, 141] width 310 height 256
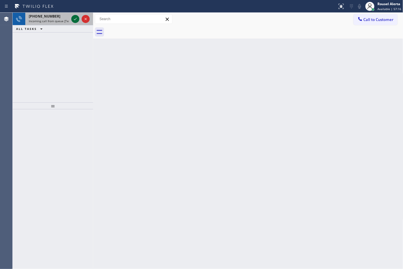
click at [74, 19] on icon at bounding box center [75, 19] width 7 height 7
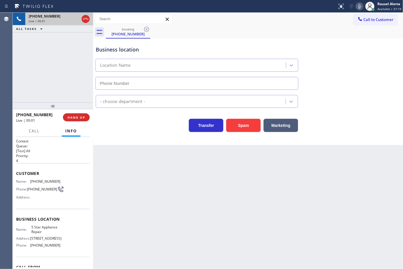
type input "[PHONE_NUMBER]"
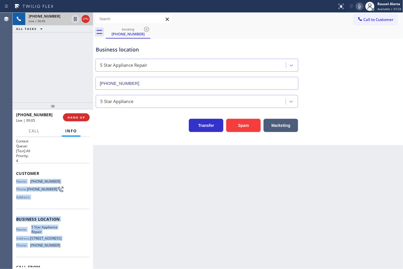
drag, startPoint x: 14, startPoint y: 180, endPoint x: 62, endPoint y: 246, distance: 82.0
click at [62, 246] on div "Context Queue: [Test] All Priority: 4 Customer Name: [PHONE_NUMBER] Phone: [PHO…" at bounding box center [53, 203] width 80 height 132
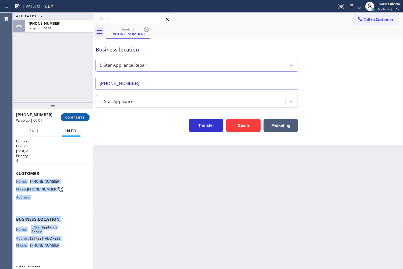
click at [79, 120] on button "COMPLETE" at bounding box center [75, 117] width 29 height 8
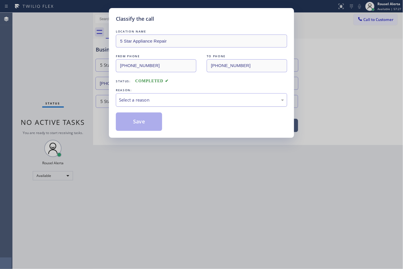
click at [141, 98] on div "Select a reason" at bounding box center [201, 100] width 165 height 7
click at [146, 125] on button "Save" at bounding box center [139, 121] width 46 height 18
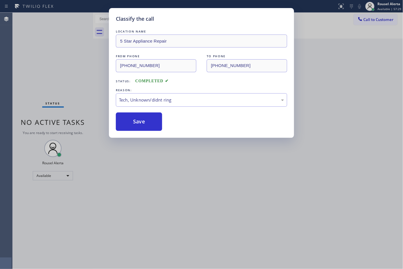
click at [170, 176] on div "Classify the call LOCATION NAME 5 Star Appliance Repair FROM PHONE [PHONE_NUMBE…" at bounding box center [201, 134] width 403 height 269
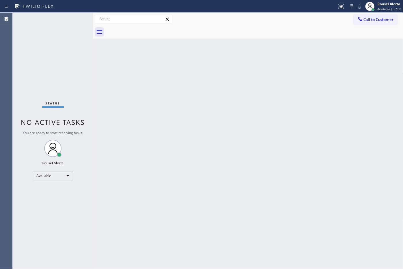
click at [323, 115] on div "Back to Dashboard Change Sender ID Customers Technicians Select a contact Outbo…" at bounding box center [248, 141] width 310 height 256
click at [171, 168] on div "Back to Dashboard Change Sender ID Customers Technicians Select a contact Outbo…" at bounding box center [248, 141] width 310 height 256
click at [159, 115] on div "Back to Dashboard Change Sender ID Customers Technicians Select a contact Outbo…" at bounding box center [248, 141] width 310 height 256
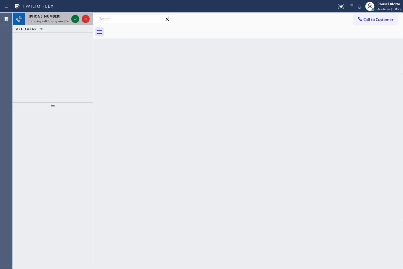
click at [75, 20] on icon at bounding box center [75, 19] width 7 height 7
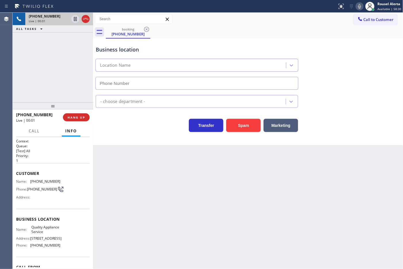
type input "[PHONE_NUMBER]"
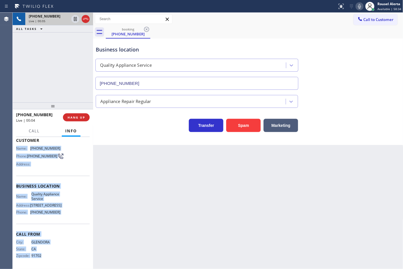
scroll to position [41, 0]
drag, startPoint x: 17, startPoint y: 180, endPoint x: 68, endPoint y: 220, distance: 65.0
click at [68, 220] on div "Context Queue: [Test] All Priority: 1 Customer Name: [PHONE_NUMBER] Phone: [PHO…" at bounding box center [53, 186] width 74 height 162
click at [74, 18] on icon at bounding box center [75, 19] width 3 height 4
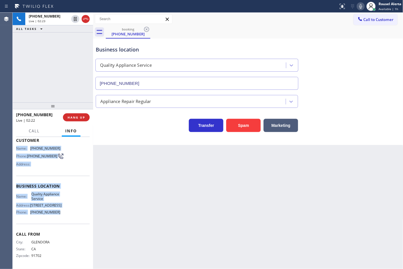
click at [358, 5] on icon at bounding box center [360, 6] width 7 height 7
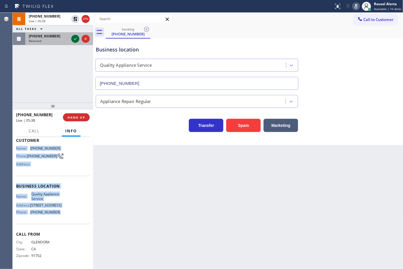
click at [74, 39] on icon at bounding box center [75, 39] width 3 height 2
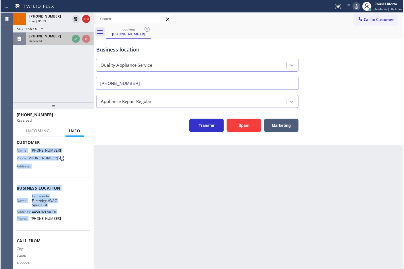
scroll to position [48, 0]
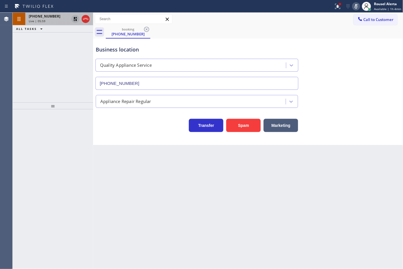
click at [74, 19] on icon at bounding box center [75, 19] width 7 height 7
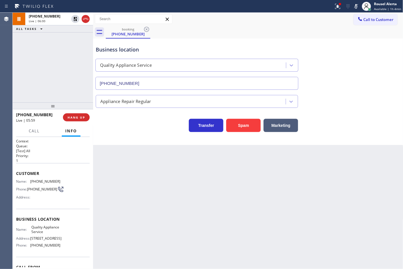
drag, startPoint x: 358, startPoint y: 7, endPoint x: 399, endPoint y: 78, distance: 81.1
click at [358, 7] on icon at bounding box center [355, 6] width 7 height 7
click at [45, 36] on div "[PHONE_NUMBER] Live | 06:10 ALL TASKS ALL TASKS ACTIVE TASKS TASKS IN WRAP UP" at bounding box center [53, 58] width 80 height 90
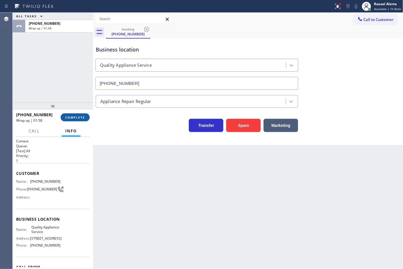
click at [78, 117] on span "COMPLETE" at bounding box center [75, 117] width 20 height 4
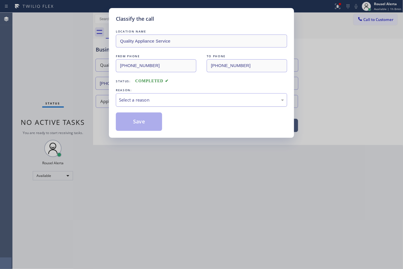
click at [134, 102] on div "Select a reason" at bounding box center [201, 100] width 165 height 7
click at [133, 117] on button "Save" at bounding box center [139, 121] width 46 height 18
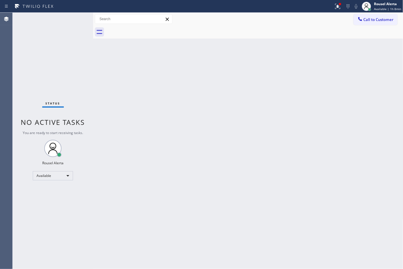
click at [399, 140] on div "Back to Dashboard Change Sender ID Customers Technicians Select a contact Outbo…" at bounding box center [248, 141] width 310 height 256
click at [401, 138] on div "Back to Dashboard Change Sender ID Customers Technicians Select a contact Outbo…" at bounding box center [248, 141] width 310 height 256
drag, startPoint x: 294, startPoint y: 122, endPoint x: 292, endPoint y: 118, distance: 3.5
click at [293, 122] on div "Back to Dashboard Change Sender ID Customers Technicians Select a contact Outbo…" at bounding box center [248, 141] width 310 height 256
click at [338, 4] on icon at bounding box center [337, 6] width 7 height 7
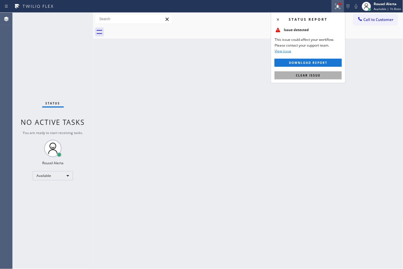
click at [322, 75] on button "Clear issue" at bounding box center [308, 75] width 67 height 8
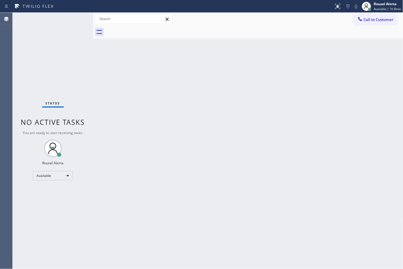
click at [293, 108] on div "Back to Dashboard Change Sender ID Customers Technicians Select a contact Outbo…" at bounding box center [248, 141] width 310 height 256
click at [58, 42] on div "Status No active tasks You are ready to start receiving tasks. Rousel Alerta Av…" at bounding box center [53, 141] width 80 height 256
click at [300, 109] on div "Back to Dashboard Change Sender ID Customers Technicians Select a contact Outbo…" at bounding box center [248, 141] width 310 height 256
click at [63, 24] on div "Status No active tasks You are ready to start receiving tasks. Rousel Alerta Av…" at bounding box center [53, 141] width 80 height 256
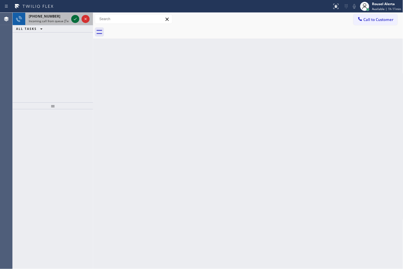
click at [71, 21] on div at bounding box center [75, 19] width 8 height 7
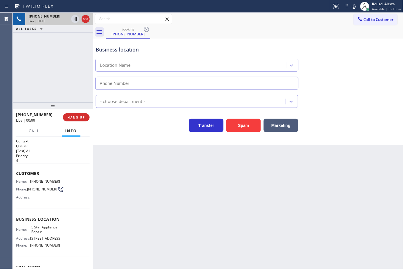
type input "[PHONE_NUMBER]"
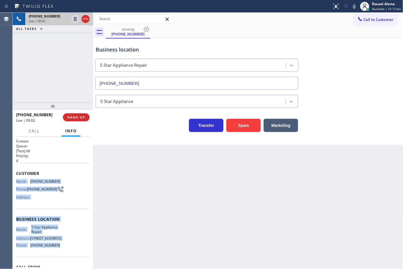
drag, startPoint x: 16, startPoint y: 180, endPoint x: 63, endPoint y: 244, distance: 79.7
click at [63, 244] on div "Context Queue: [Test] All Priority: 4 Customer Name: [PHONE_NUMBER] Phone: [PHO…" at bounding box center [53, 219] width 74 height 162
copy div "Name: [PHONE_NUMBER] Phone: [PHONE_NUMBER] Address: Business location Name: 5 S…"
click at [72, 18] on icon at bounding box center [75, 19] width 7 height 7
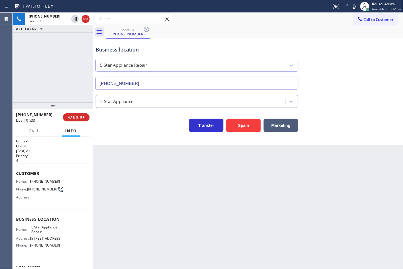
click at [354, 10] on div "Status report No issues detected If you experience an issue, please download th…" at bounding box center [366, 6] width 73 height 13
click at [354, 9] on button at bounding box center [354, 6] width 8 height 8
click at [74, 19] on icon at bounding box center [75, 19] width 4 height 4
click at [356, 8] on icon at bounding box center [354, 6] width 7 height 7
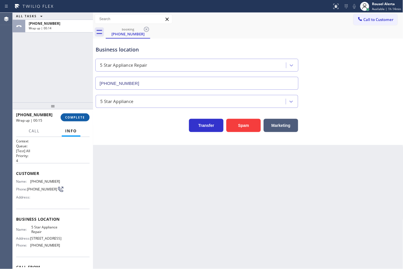
click at [75, 113] on button "COMPLETE" at bounding box center [75, 117] width 29 height 8
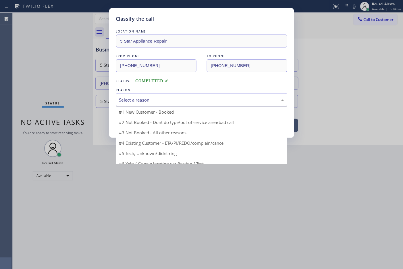
click at [136, 103] on div "Select a reason" at bounding box center [201, 100] width 165 height 7
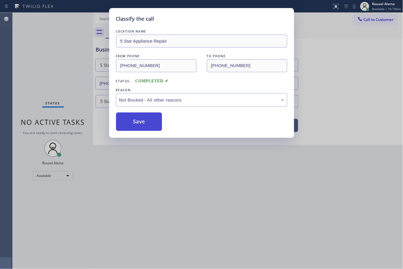
click at [144, 124] on button "Save" at bounding box center [139, 121] width 46 height 18
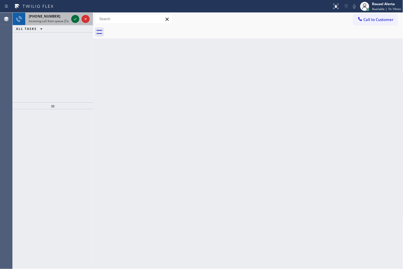
click at [72, 20] on icon at bounding box center [75, 19] width 7 height 7
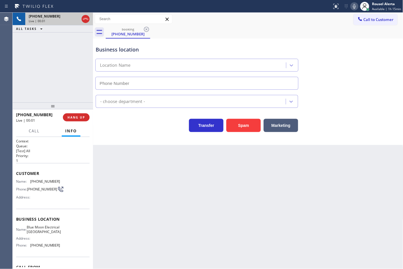
type input "[PHONE_NUMBER]"
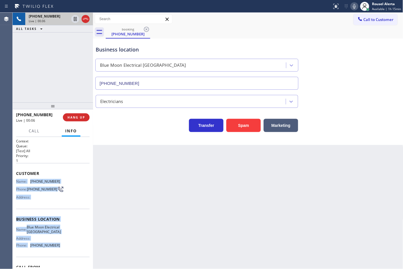
drag, startPoint x: 14, startPoint y: 181, endPoint x: 63, endPoint y: 250, distance: 85.0
click at [63, 250] on div "Context Queue: [Test] All Priority: 1 Customer Name: [PHONE_NUMBER] Phone: [PHO…" at bounding box center [53, 203] width 80 height 132
copy div "Name: [PHONE_NUMBER] Phone: [PHONE_NUMBER] Address: Business location Name: Blu…"
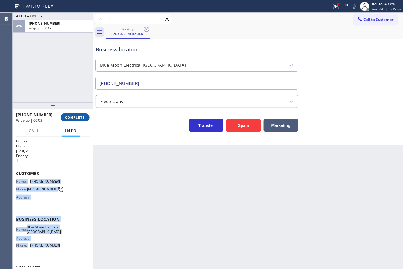
drag, startPoint x: 73, startPoint y: 117, endPoint x: 75, endPoint y: 115, distance: 3.1
click at [73, 117] on span "COMPLETE" at bounding box center [75, 117] width 20 height 4
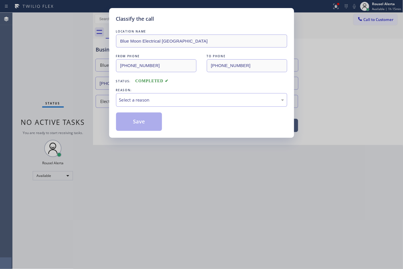
click at [227, 101] on div "Select a reason" at bounding box center [201, 100] width 165 height 7
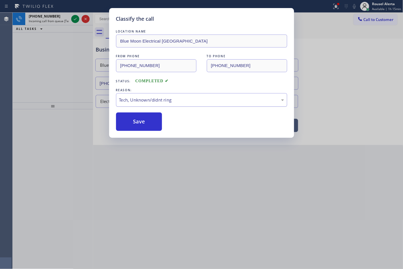
click at [180, 103] on div "Tech, Unknown/didnt ring" at bounding box center [201, 100] width 165 height 7
drag, startPoint x: 151, startPoint y: 122, endPoint x: 125, endPoint y: 107, distance: 30.5
click at [151, 123] on button "Save" at bounding box center [139, 121] width 46 height 18
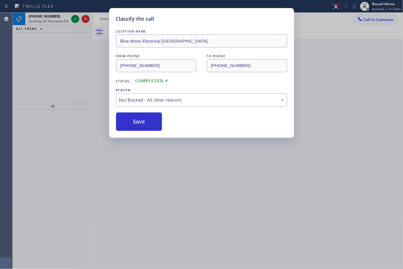
click at [61, 20] on span "Incoming call from queue [Test] All" at bounding box center [53, 21] width 48 height 4
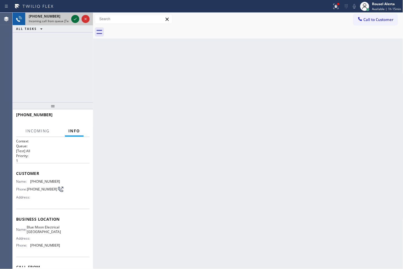
click at [74, 17] on icon at bounding box center [75, 19] width 7 height 7
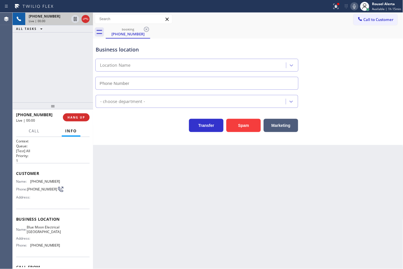
type input "[PHONE_NUMBER]"
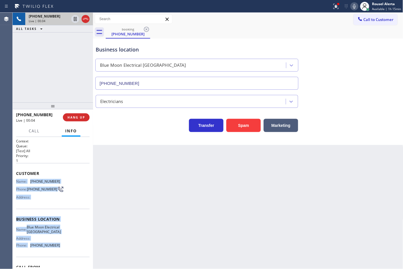
drag, startPoint x: 14, startPoint y: 180, endPoint x: 59, endPoint y: 248, distance: 81.7
click at [59, 248] on div "Context Queue: [Test] All Priority: 1 Customer Name: [PHONE_NUMBER] Phone: [PHO…" at bounding box center [53, 203] width 80 height 132
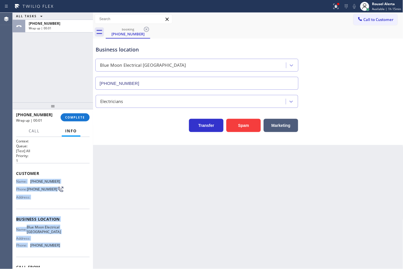
drag, startPoint x: 75, startPoint y: 115, endPoint x: 77, endPoint y: 112, distance: 3.3
click at [76, 115] on span "COMPLETE" at bounding box center [75, 117] width 20 height 4
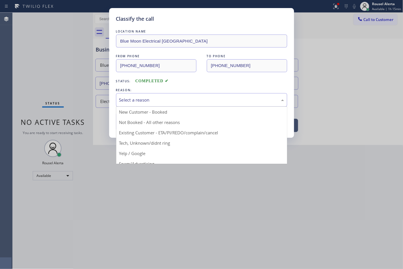
click at [144, 100] on div "Select a reason" at bounding box center [201, 100] width 165 height 7
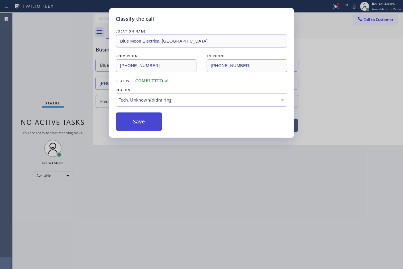
click at [147, 124] on button "Save" at bounding box center [139, 121] width 46 height 18
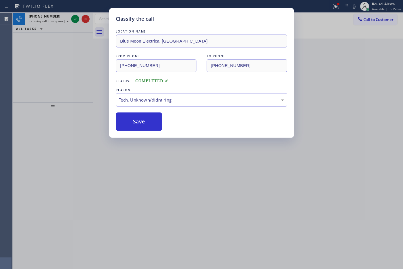
click at [193, 176] on div "Classify the call LOCATION NAME Blue Moon Electrical [GEOGRAPHIC_DATA] FROM PHO…" at bounding box center [201, 134] width 403 height 269
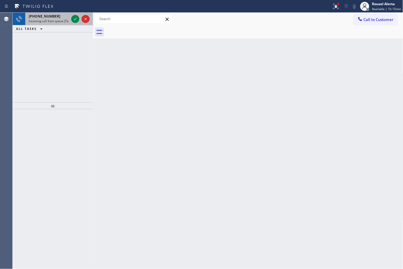
click at [65, 20] on span "Incoming call from queue [Test] All" at bounding box center [53, 21] width 48 height 4
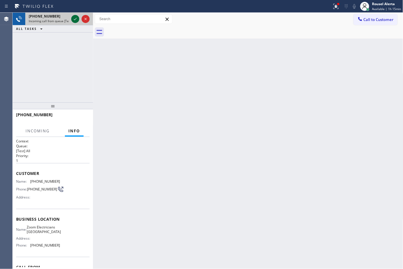
click at [72, 18] on icon at bounding box center [75, 19] width 7 height 7
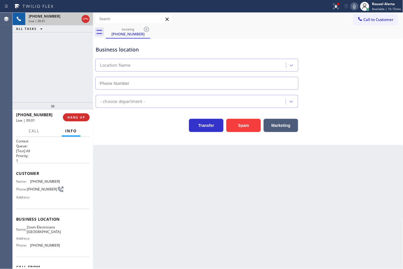
type input "[PHONE_NUMBER]"
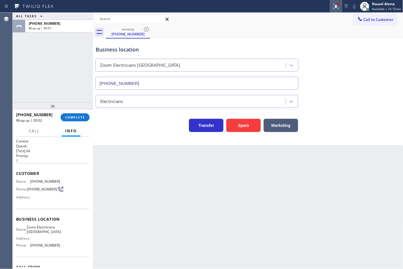
click at [335, 5] on icon at bounding box center [336, 6] width 7 height 7
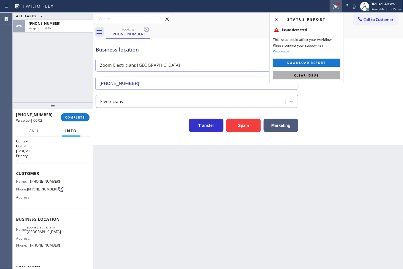
click at [320, 78] on button "Clear issue" at bounding box center [306, 75] width 67 height 8
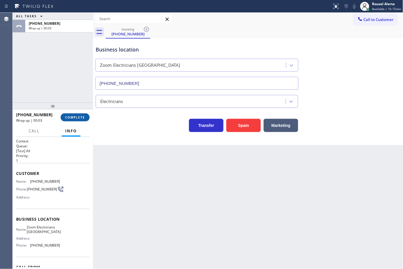
click at [77, 116] on span "COMPLETE" at bounding box center [75, 117] width 20 height 4
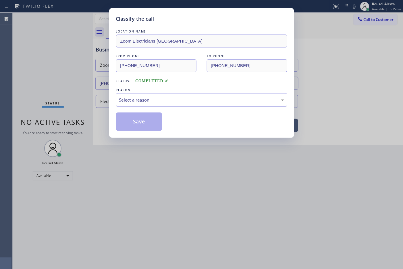
click at [139, 99] on div "Select a reason" at bounding box center [201, 100] width 165 height 7
click at [137, 131] on button "Save" at bounding box center [139, 121] width 46 height 18
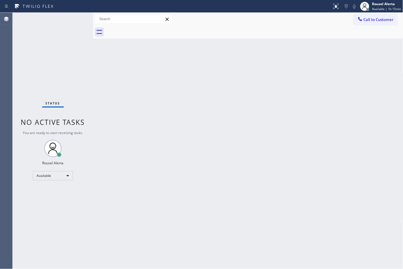
drag, startPoint x: 182, startPoint y: 192, endPoint x: 131, endPoint y: 109, distance: 96.5
click at [182, 192] on div "Back to Dashboard Change Sender ID Customers Technicians Select a contact Outbo…" at bounding box center [248, 141] width 310 height 256
click at [75, 19] on div "Status No active tasks You are ready to start receiving tasks. Rousel Alerta Av…" at bounding box center [53, 141] width 80 height 256
click at [207, 232] on div "Back to Dashboard Change Sender ID Customers Technicians Select a contact Outbo…" at bounding box center [248, 141] width 310 height 256
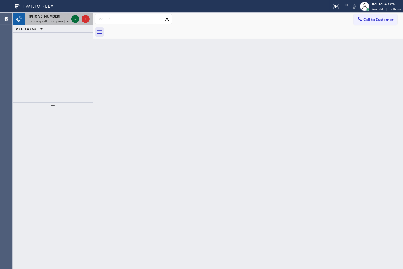
click at [73, 18] on icon at bounding box center [75, 19] width 7 height 7
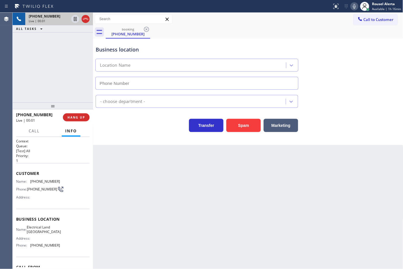
type input "[PHONE_NUMBER]"
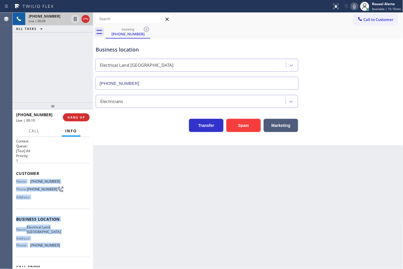
drag, startPoint x: 16, startPoint y: 180, endPoint x: 61, endPoint y: 243, distance: 77.2
click at [61, 243] on div "Context Queue: [Test] All Priority: 1 Customer Name: [PHONE_NUMBER] Phone: [PHO…" at bounding box center [53, 219] width 74 height 162
copy div "Name: [PHONE_NUMBER] Phone: [PHONE_NUMBER] Address: Business location Name: Ele…"
click at [75, 37] on icon at bounding box center [75, 38] width 7 height 7
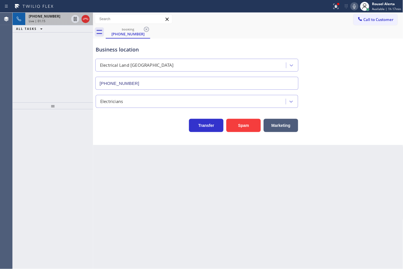
click at [55, 24] on div "[PHONE_NUMBER] Live | 01:15" at bounding box center [47, 19] width 45 height 13
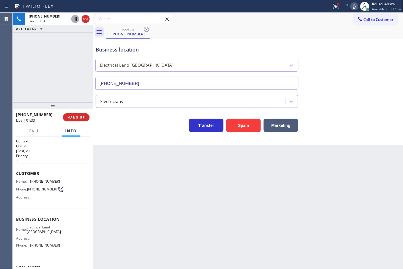
click at [74, 22] on icon at bounding box center [75, 19] width 7 height 7
click at [356, 7] on icon at bounding box center [354, 6] width 3 height 5
drag, startPoint x: 238, startPoint y: 231, endPoint x: 291, endPoint y: 206, distance: 57.7
click at [238, 230] on div "Back to Dashboard Change Sender ID Customers Technicians Select a contact Outbo…" at bounding box center [248, 141] width 310 height 256
drag, startPoint x: 54, startPoint y: 34, endPoint x: 75, endPoint y: 35, distance: 20.7
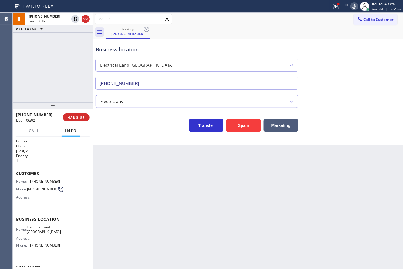
click at [54, 34] on div "[PHONE_NUMBER] Live | 06:02 ALL TASKS ALL TASKS ACTIVE TASKS TASKS IN WRAP UP" at bounding box center [53, 58] width 80 height 90
click at [72, 18] on icon at bounding box center [75, 19] width 7 height 7
click at [357, 7] on icon at bounding box center [354, 6] width 7 height 7
drag, startPoint x: 169, startPoint y: 170, endPoint x: 178, endPoint y: 165, distance: 10.8
click at [169, 170] on div "Back to Dashboard Change Sender ID Customers Technicians Select a contact Outbo…" at bounding box center [248, 141] width 310 height 256
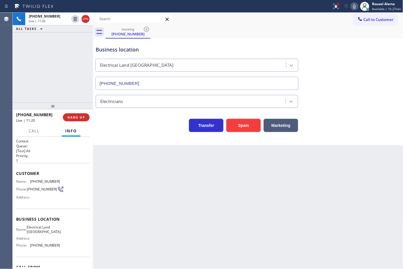
click at [166, 178] on div "Back to Dashboard Change Sender ID Customers Technicians Select a contact Outbo…" at bounding box center [248, 141] width 310 height 256
click at [292, 182] on div "Back to Dashboard Change Sender ID Customers Technicians Select a contact Outbo…" at bounding box center [248, 141] width 310 height 256
click at [49, 45] on div "[PHONE_NUMBER] Live | 11:23 ALL TASKS ALL TASKS ACTIVE TASKS TASKS IN WRAP UP" at bounding box center [53, 58] width 80 height 90
click at [148, 178] on div "Back to Dashboard Change Sender ID Customers Technicians Select a contact Outbo…" at bounding box center [248, 141] width 310 height 256
click at [73, 115] on span "HANG UP" at bounding box center [77, 117] width 18 height 4
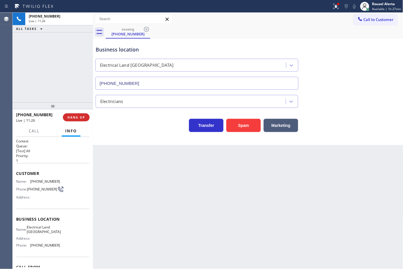
click at [167, 217] on div "Back to Dashboard Change Sender ID Customers Technicians Select a contact Outbo…" at bounding box center [248, 141] width 310 height 256
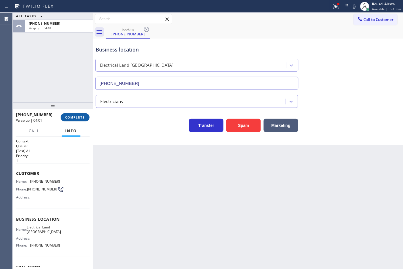
click at [77, 115] on span "COMPLETE" at bounding box center [75, 117] width 20 height 4
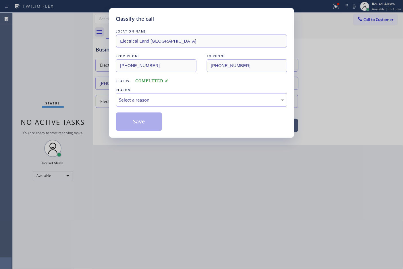
click at [142, 105] on div "Select a reason" at bounding box center [201, 100] width 171 height 14
click at [138, 119] on button "Save" at bounding box center [139, 121] width 46 height 18
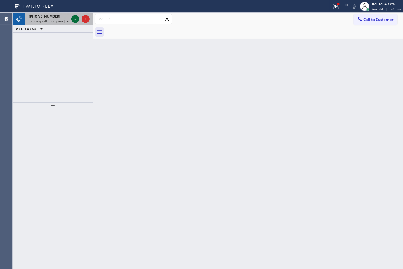
click at [72, 20] on icon at bounding box center [75, 19] width 7 height 7
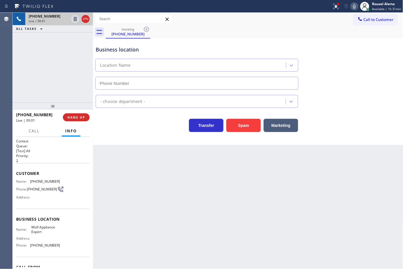
type input "[PHONE_NUMBER]"
click at [50, 245] on span "[PHONE_NUMBER]" at bounding box center [45, 245] width 30 height 4
copy span "[PHONE_NUMBER]"
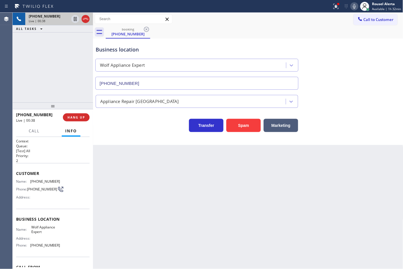
click at [164, 201] on div "Back to Dashboard Change Sender ID Customers Technicians Select a contact Outbo…" at bounding box center [248, 141] width 310 height 256
click at [51, 82] on div "[PHONE_NUMBER] Live | 00:39 ALL TASKS ALL TASKS ACTIVE TASKS TASKS IN WRAP UP" at bounding box center [53, 58] width 80 height 90
drag, startPoint x: 166, startPoint y: 229, endPoint x: 157, endPoint y: 216, distance: 15.7
click at [166, 229] on div "Back to Dashboard Change Sender ID Customers Technicians Select a contact Outbo…" at bounding box center [248, 141] width 310 height 256
click at [79, 118] on span "HANG UP" at bounding box center [77, 117] width 18 height 4
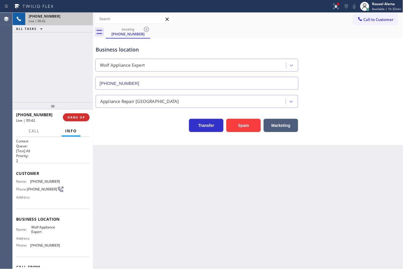
drag, startPoint x: 127, startPoint y: 173, endPoint x: 126, endPoint y: 167, distance: 6.3
click at [128, 173] on div "Back to Dashboard Change Sender ID Customers Technicians Select a contact Outbo…" at bounding box center [248, 141] width 310 height 256
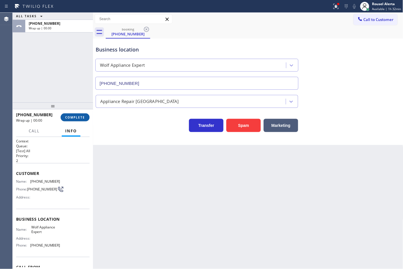
click at [81, 117] on span "COMPLETE" at bounding box center [75, 117] width 20 height 4
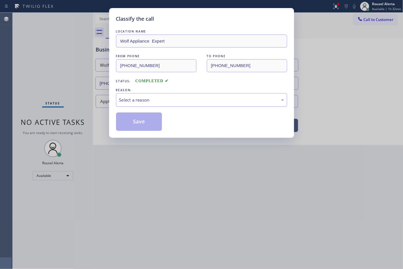
click at [146, 103] on div "Select a reason" at bounding box center [201, 100] width 165 height 7
click at [146, 120] on button "Save" at bounding box center [139, 121] width 46 height 18
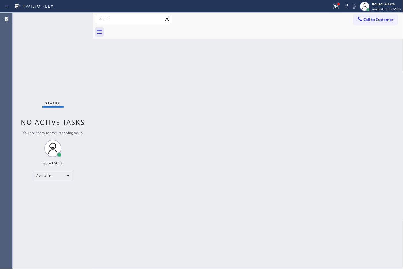
click at [338, 3] on div at bounding box center [338, 3] width 3 height 3
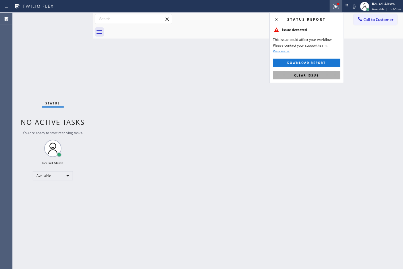
click at [319, 75] on button "Clear issue" at bounding box center [306, 75] width 67 height 8
click at [304, 109] on div "Back to Dashboard Change Sender ID Customers Technicians Select a contact Outbo…" at bounding box center [248, 141] width 310 height 256
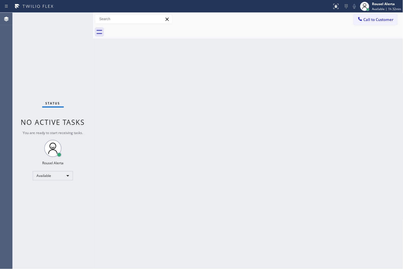
click at [203, 164] on div "Back to Dashboard Change Sender ID Customers Technicians Select a contact Outbo…" at bounding box center [248, 141] width 310 height 256
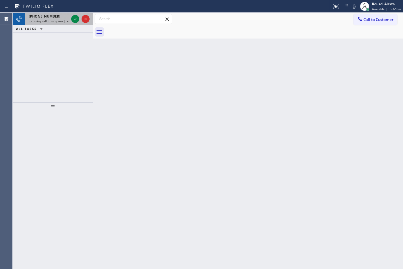
click at [48, 19] on div "[PHONE_NUMBER] Incoming call from queue [Test] All" at bounding box center [47, 19] width 45 height 13
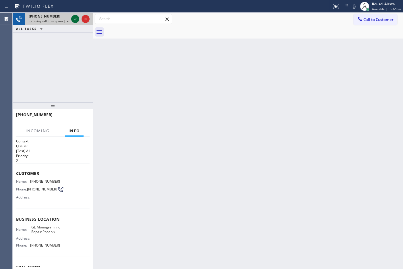
click at [76, 19] on icon at bounding box center [75, 19] width 7 height 7
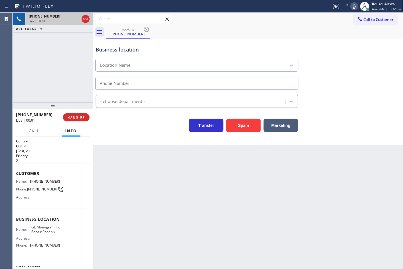
type input "[PHONE_NUMBER]"
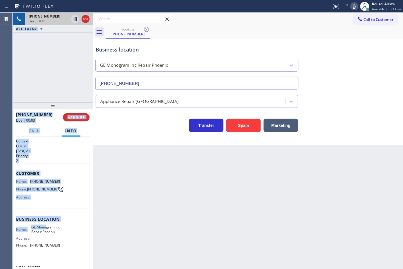
drag, startPoint x: 11, startPoint y: 178, endPoint x: 45, endPoint y: 226, distance: 59.1
click at [45, 226] on div "Agent Desktop Classify the call LOCATION NAME Home Alliance FROM PHONE [PHONE_N…" at bounding box center [201, 141] width 403 height 256
click at [47, 200] on div "Name: [PHONE_NUMBER] Phone: [PHONE_NUMBER] Address:" at bounding box center [38, 190] width 44 height 23
click at [18, 179] on span "Name:" at bounding box center [23, 181] width 14 height 4
click at [16, 180] on span "Name:" at bounding box center [23, 181] width 14 height 4
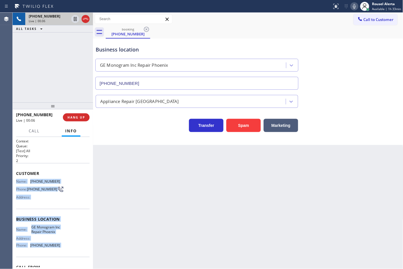
drag, startPoint x: 16, startPoint y: 180, endPoint x: 60, endPoint y: 250, distance: 83.3
click at [60, 250] on div "Context Queue: [Test] All Priority: 2 Customer Name: [PHONE_NUMBER] Phone: [PHO…" at bounding box center [53, 219] width 74 height 162
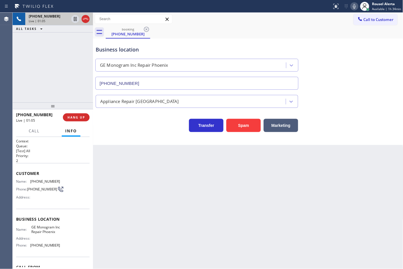
click at [38, 54] on div "[PHONE_NUMBER] Live | 01:05 ALL TASKS ALL TASKS ACTIVE TASKS TASKS IN WRAP UP" at bounding box center [53, 58] width 80 height 90
click at [75, 22] on icon at bounding box center [75, 19] width 7 height 7
click at [354, 6] on icon at bounding box center [354, 6] width 7 height 7
click at [73, 19] on icon at bounding box center [75, 19] width 7 height 7
drag, startPoint x: 356, startPoint y: 6, endPoint x: 372, endPoint y: 20, distance: 21.2
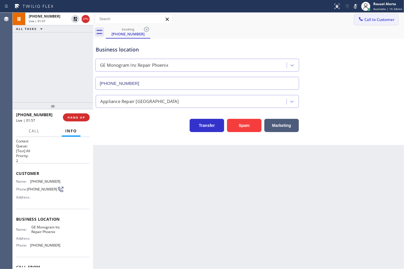
click at [357, 6] on icon at bounding box center [355, 6] width 7 height 7
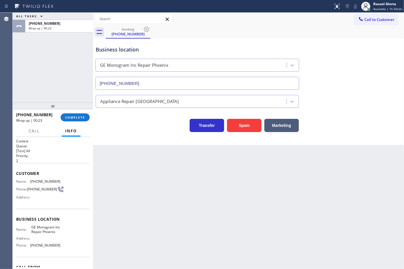
click at [74, 112] on div "[PHONE_NUMBER] Wrap up | 00:23 COMPLETE" at bounding box center [53, 117] width 74 height 15
click at [73, 113] on div "[PHONE_NUMBER] Wrap up | 00:23 COMPLETE" at bounding box center [53, 117] width 74 height 15
click at [73, 116] on span "COMPLETE" at bounding box center [75, 117] width 20 height 4
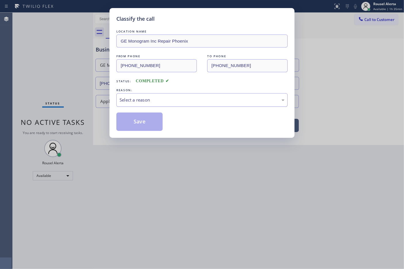
click at [134, 98] on div "Select a reason" at bounding box center [201, 100] width 165 height 7
click at [144, 121] on button "Save" at bounding box center [139, 121] width 46 height 18
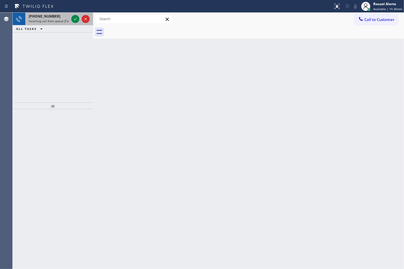
click at [70, 16] on div "[PHONE_NUMBER] Incoming call from queue [Test] All" at bounding box center [47, 19] width 45 height 13
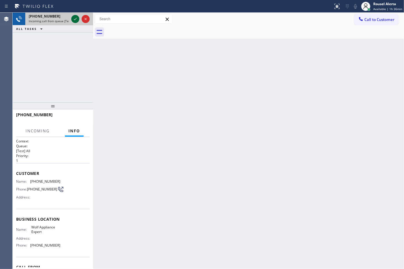
click at [74, 16] on icon at bounding box center [75, 19] width 7 height 7
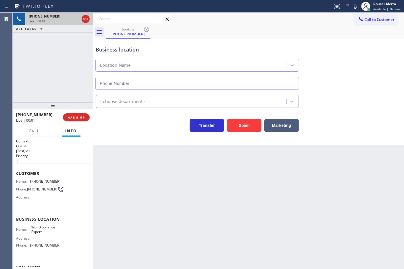
type input "[PHONE_NUMBER]"
click at [138, 234] on div "Back to Dashboard Change Sender ID Customers Technicians Select a contact Outbo…" at bounding box center [248, 141] width 311 height 256
click at [179, 200] on div "Back to Dashboard Change Sender ID Customers Technicians Select a contact Outbo…" at bounding box center [248, 141] width 311 height 256
click at [81, 91] on div "[PHONE_NUMBER] Live | 00:25 ALL TASKS ALL TASKS ACTIVE TASKS TASKS IN WRAP UP" at bounding box center [53, 58] width 80 height 90
click at [134, 188] on div "Back to Dashboard Change Sender ID Customers Technicians Select a contact Outbo…" at bounding box center [248, 141] width 311 height 256
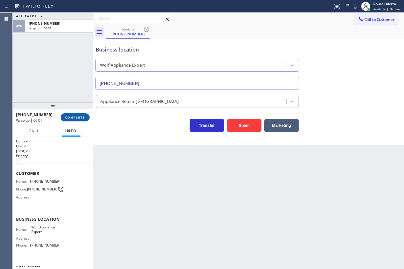
click at [79, 117] on span "COMPLETE" at bounding box center [75, 117] width 20 height 4
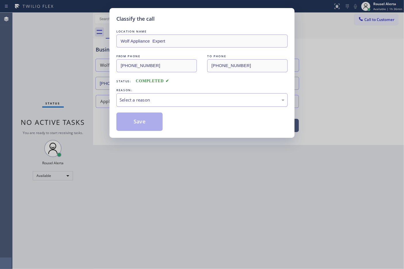
click at [164, 97] on div "Select a reason" at bounding box center [201, 100] width 165 height 7
drag, startPoint x: 154, startPoint y: 122, endPoint x: 183, endPoint y: 153, distance: 41.9
click at [154, 122] on button "Save" at bounding box center [139, 121] width 46 height 18
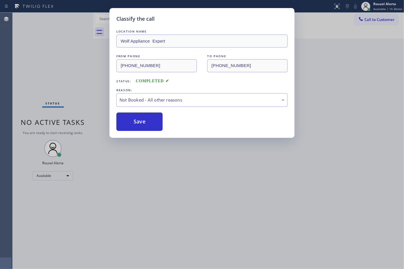
click at [224, 205] on div "Classify the call LOCATION NAME Wolf Appliance Expert FROM PHONE [PHONE_NUMBER]…" at bounding box center [202, 134] width 404 height 269
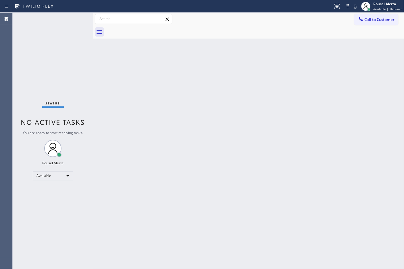
drag, startPoint x: 223, startPoint y: 199, endPoint x: 222, endPoint y: 174, distance: 25.3
click at [223, 199] on div "Back to Dashboard Change Sender ID Customers Technicians Select a contact Outbo…" at bounding box center [248, 141] width 311 height 256
click at [134, 123] on div "Back to Dashboard Change Sender ID Customers Technicians Select a contact Outbo…" at bounding box center [248, 141] width 311 height 256
click at [73, 20] on div "Status No active tasks You are ready to start receiving tasks. Rousel Alerta Av…" at bounding box center [53, 141] width 80 height 256
click at [57, 24] on div "Status No active tasks You are ready to start receiving tasks. Rousel Alerta Av…" at bounding box center [53, 141] width 80 height 256
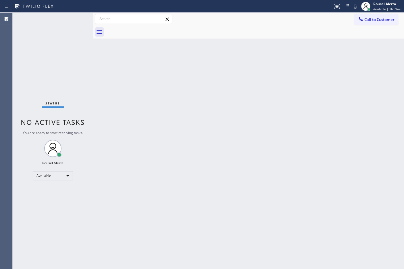
click at [61, 26] on div "Status No active tasks You are ready to start receiving tasks. Rousel Alerta Av…" at bounding box center [53, 141] width 80 height 256
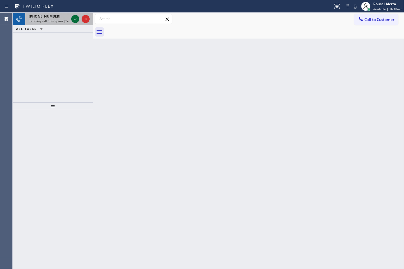
click at [74, 17] on icon at bounding box center [75, 19] width 7 height 7
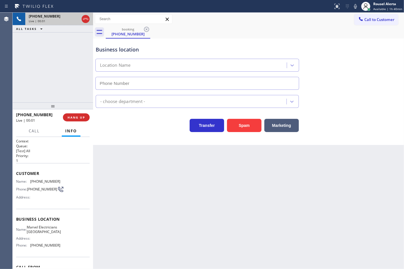
type input "[PHONE_NUMBER]"
click at [240, 122] on button "Spam" at bounding box center [244, 125] width 34 height 13
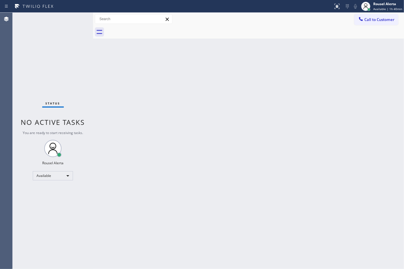
click at [261, 150] on div "Back to Dashboard Change Sender ID Customers Technicians Select a contact Outbo…" at bounding box center [248, 141] width 311 height 256
click at [68, 22] on div "Status No active tasks You are ready to start receiving tasks. Rousel Alerta Av…" at bounding box center [53, 141] width 80 height 256
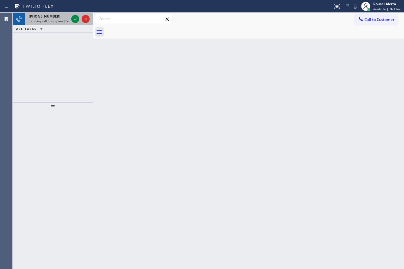
click at [73, 15] on div at bounding box center [80, 19] width 21 height 13
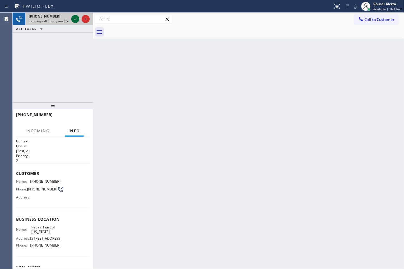
click at [74, 17] on icon at bounding box center [75, 19] width 7 height 7
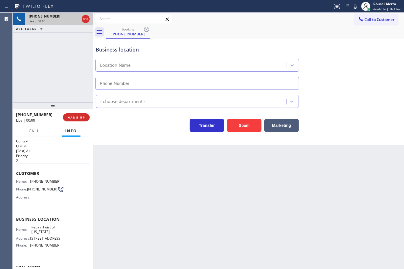
type input "[PHONE_NUMBER]"
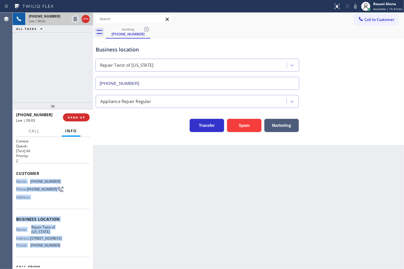
drag, startPoint x: 16, startPoint y: 178, endPoint x: 62, endPoint y: 252, distance: 87.3
click at [62, 252] on div "Context Queue: [Test] All Priority: 2 Customer Name: [PHONE_NUMBER] Phone: [PHO…" at bounding box center [53, 221] width 74 height 166
copy div "Name: [PHONE_NUMBER] Phone: [PHONE_NUMBER] Address: Business location Name: Rep…"
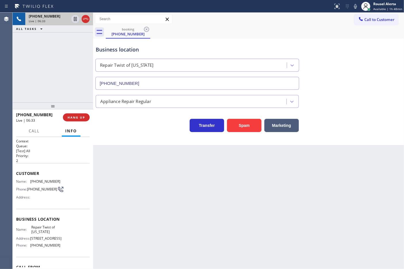
click at [277, 216] on div "Back to Dashboard Change Sender ID Customers Technicians Select a contact Outbo…" at bounding box center [248, 141] width 311 height 256
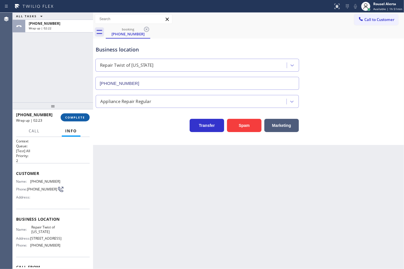
click at [72, 120] on button "COMPLETE" at bounding box center [75, 117] width 29 height 8
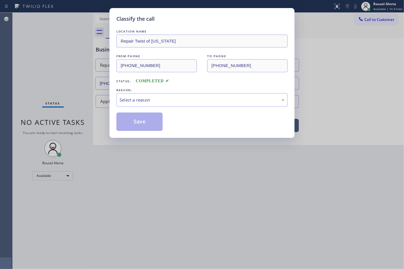
click at [160, 101] on div "Select a reason" at bounding box center [201, 100] width 165 height 7
click at [132, 125] on button "Save" at bounding box center [139, 121] width 46 height 18
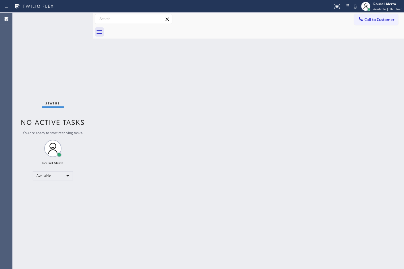
click at [380, 5] on div "Rousel Alerta" at bounding box center [387, 3] width 29 height 5
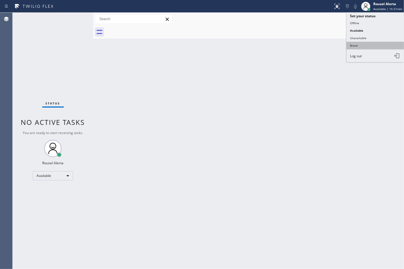
click at [366, 47] on button "Break" at bounding box center [374, 45] width 57 height 7
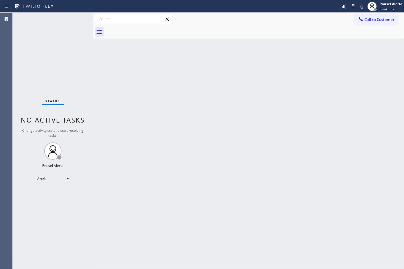
click at [59, 40] on div "Status No active tasks Change activity state to start receiving tasks. Rousel A…" at bounding box center [53, 141] width 80 height 256
click at [380, 87] on div "Back to Dashboard Change Sender ID Customers Technicians Select a contact Outbo…" at bounding box center [248, 141] width 311 height 256
click at [275, 142] on div "Back to Dashboard Change Sender ID Customers Technicians Select a contact Outbo…" at bounding box center [248, 141] width 311 height 256
click at [170, 165] on div "Back to Dashboard Change Sender ID Customers Technicians Select a contact Outbo…" at bounding box center [248, 141] width 311 height 256
click at [384, 8] on span "Break | 14:52" at bounding box center [388, 9] width 19 height 4
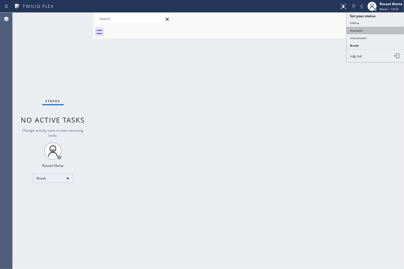
click at [383, 32] on button "Available" at bounding box center [374, 30] width 57 height 7
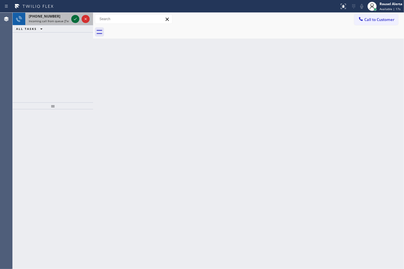
click at [74, 21] on icon at bounding box center [75, 19] width 7 height 7
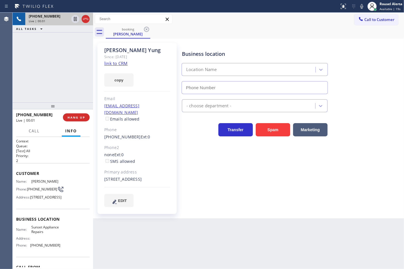
type input "[PHONE_NUMBER]"
click at [121, 63] on link "link to CRM" at bounding box center [115, 63] width 23 height 6
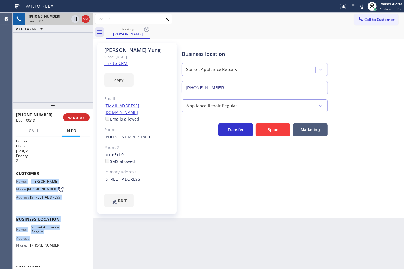
scroll to position [36, 0]
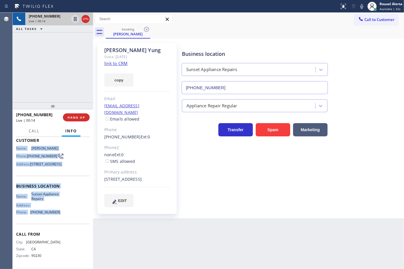
drag, startPoint x: 14, startPoint y: 180, endPoint x: 70, endPoint y: 227, distance: 72.7
click at [70, 227] on div "Context Queue: [Test] All Priority: 2 Customer Name: [PERSON_NAME] Phone: [PHON…" at bounding box center [53, 203] width 80 height 132
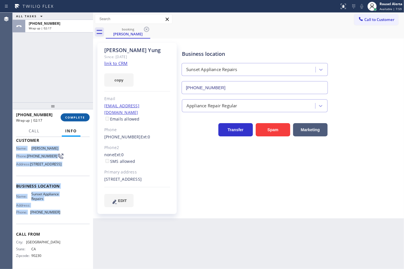
click at [74, 118] on span "COMPLETE" at bounding box center [75, 117] width 20 height 4
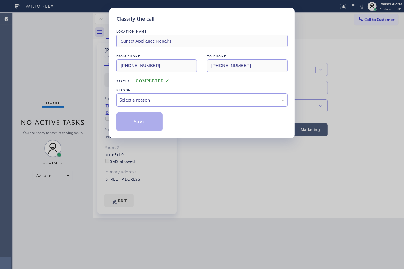
click at [156, 103] on div "Select a reason" at bounding box center [201, 100] width 165 height 7
click at [145, 118] on button "Save" at bounding box center [139, 121] width 46 height 18
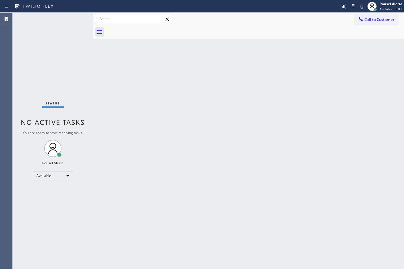
drag, startPoint x: 145, startPoint y: 73, endPoint x: 179, endPoint y: 59, distance: 36.1
click at [145, 73] on div "Back to Dashboard Change Sender ID Customers Technicians Select a contact Outbo…" at bounding box center [248, 141] width 311 height 256
click at [206, 188] on div "Back to Dashboard Change Sender ID Customers Technicians Select a contact Outbo…" at bounding box center [248, 141] width 311 height 256
click at [43, 28] on div "Status No active tasks You are ready to start receiving tasks. Rousel Alerta Av…" at bounding box center [53, 141] width 80 height 256
click at [144, 108] on div "Back to Dashboard Change Sender ID Customers Technicians Select a contact Outbo…" at bounding box center [248, 141] width 311 height 256
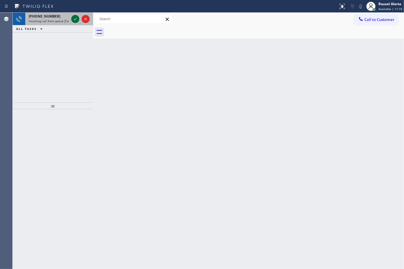
click at [72, 18] on icon at bounding box center [75, 19] width 7 height 7
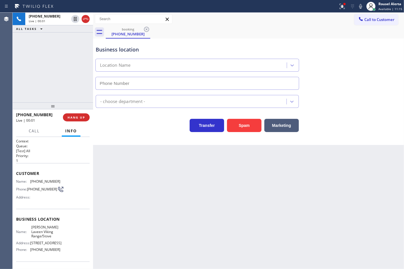
type input "[PHONE_NUMBER]"
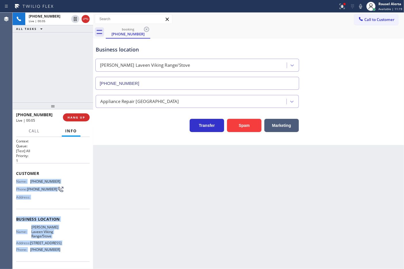
drag, startPoint x: 15, startPoint y: 177, endPoint x: 56, endPoint y: 252, distance: 85.6
click at [56, 252] on div "Context Queue: [Test] All Priority: 1 Customer Name: [PHONE_NUMBER] Phone: [PHO…" at bounding box center [53, 203] width 80 height 132
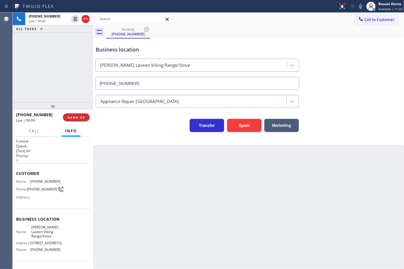
click at [317, 52] on div "Business location [PERSON_NAME][GEOGRAPHIC_DATA]/Stove [PHONE_NUMBER]" at bounding box center [249, 64] width 308 height 52
click at [345, 3] on div at bounding box center [344, 4] width 2 height 2
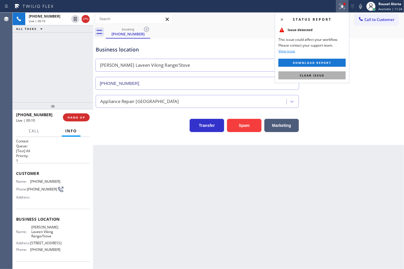
click at [332, 78] on button "Clear issue" at bounding box center [311, 75] width 67 height 8
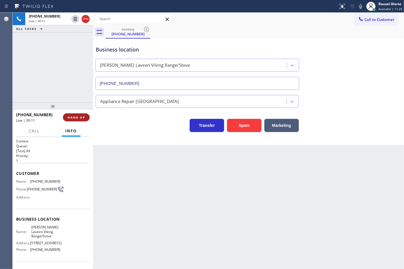
click at [66, 117] on button "HANG UP" at bounding box center [76, 117] width 27 height 8
click at [66, 118] on button "HANG UP" at bounding box center [76, 117] width 27 height 8
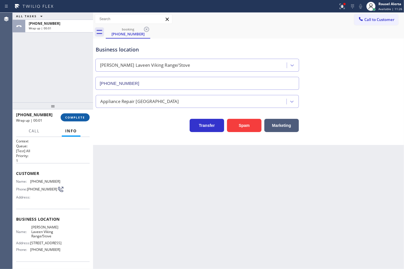
click at [69, 119] on button "COMPLETE" at bounding box center [75, 117] width 29 height 8
click at [125, 162] on div "Back to Dashboard Change Sender ID Customers Technicians Select a contact Outbo…" at bounding box center [248, 141] width 311 height 256
click at [124, 161] on div "Back to Dashboard Change Sender ID Customers Technicians Select a contact Outbo…" at bounding box center [248, 141] width 311 height 256
click at [126, 161] on div "Back to Dashboard Change Sender ID Customers Technicians Select a contact Outbo…" at bounding box center [248, 141] width 311 height 256
click at [78, 118] on span "COMPLETE" at bounding box center [75, 117] width 20 height 4
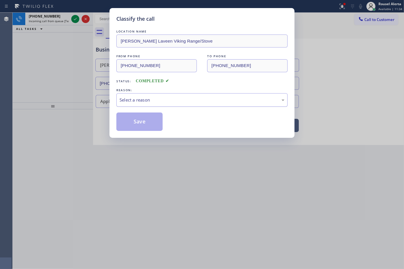
click at [159, 99] on div "Select a reason" at bounding box center [201, 100] width 165 height 7
click at [141, 126] on button "Save" at bounding box center [139, 121] width 46 height 18
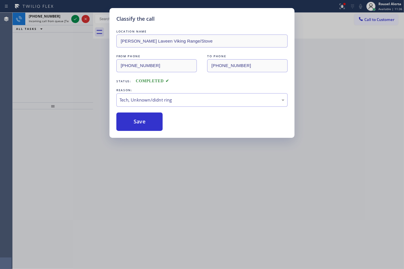
click at [59, 19] on div "Classify the call LOCATION NAME [PERSON_NAME] Laveen Viking Range/Stove FROM PH…" at bounding box center [202, 134] width 404 height 269
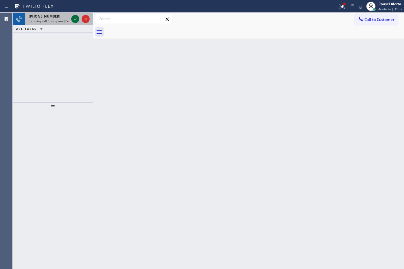
click at [74, 19] on icon at bounding box center [75, 19] width 3 height 2
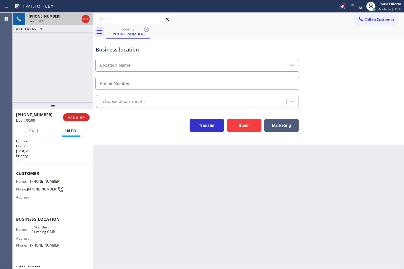
type input "[PHONE_NUMBER]"
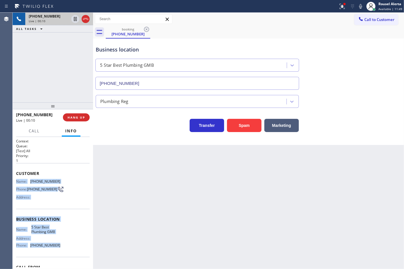
drag, startPoint x: 15, startPoint y: 180, endPoint x: 57, endPoint y: 247, distance: 78.7
click at [57, 247] on div "Context Queue: [Test] All Priority: 1 Customer Name: [PHONE_NUMBER] Phone: [PHO…" at bounding box center [53, 203] width 80 height 132
click at [54, 246] on span "[PHONE_NUMBER]" at bounding box center [45, 245] width 30 height 4
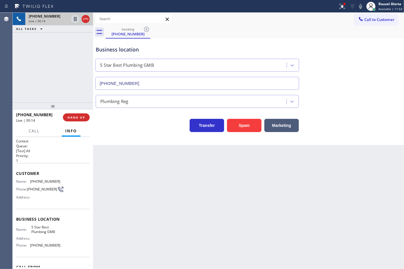
click at [53, 245] on span "[PHONE_NUMBER]" at bounding box center [45, 245] width 30 height 4
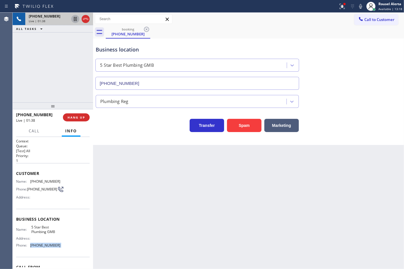
click at [74, 22] on icon at bounding box center [75, 19] width 7 height 7
click at [359, 6] on icon at bounding box center [360, 6] width 7 height 7
drag, startPoint x: 75, startPoint y: 18, endPoint x: 104, endPoint y: 17, distance: 28.4
click at [75, 18] on icon at bounding box center [75, 19] width 7 height 7
drag, startPoint x: 361, startPoint y: 3, endPoint x: 370, endPoint y: 14, distance: 14.5
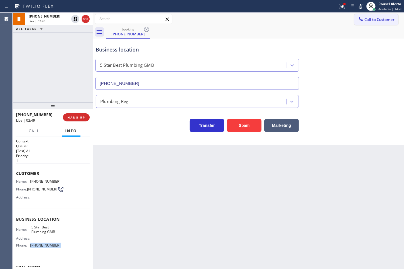
click at [361, 3] on icon at bounding box center [360, 6] width 7 height 7
click at [28, 67] on div "[PHONE_NUMBER] Live | 03:10 ALL TASKS ALL TASKS ACTIVE TASKS TASKS IN WRAP UP" at bounding box center [53, 58] width 80 height 90
click at [28, 130] on button "Call" at bounding box center [34, 130] width 18 height 11
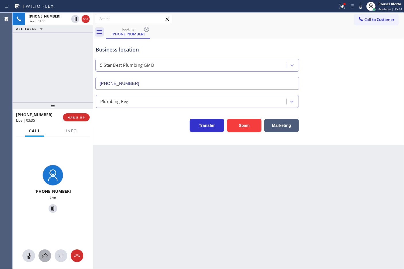
click at [47, 254] on icon at bounding box center [44, 255] width 7 height 7
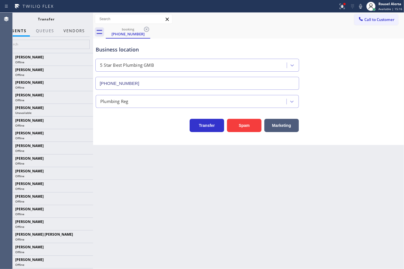
click at [70, 29] on button "Vendors" at bounding box center [74, 30] width 28 height 11
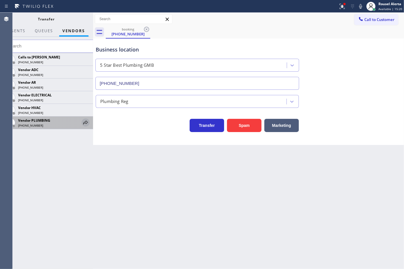
click at [82, 122] on icon at bounding box center [85, 122] width 7 height 7
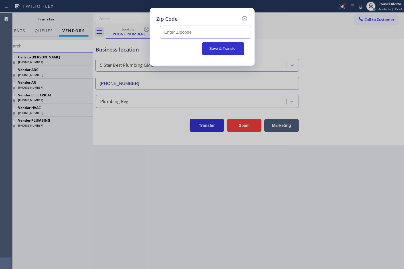
click at [206, 32] on input "text" at bounding box center [205, 32] width 91 height 13
type input "v"
click at [244, 19] on icon at bounding box center [244, 18] width 7 height 7
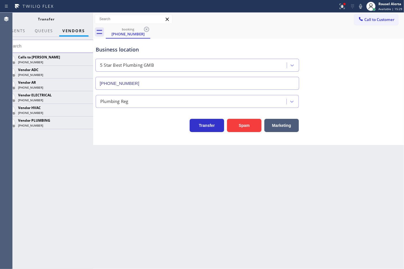
drag, startPoint x: 93, startPoint y: 16, endPoint x: 101, endPoint y: 18, distance: 7.7
click at [93, 18] on div at bounding box center [93, 141] width 0 height 256
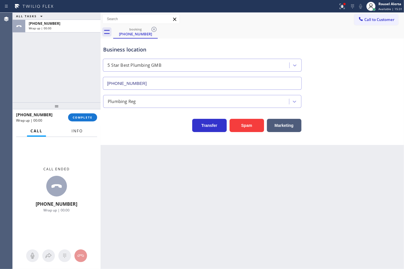
click at [74, 133] on span "Info" at bounding box center [77, 130] width 11 height 5
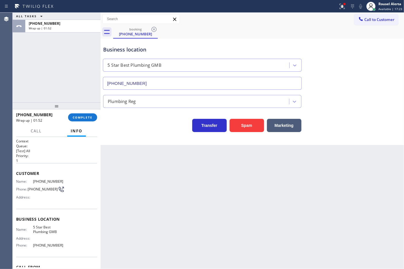
drag, startPoint x: 238, startPoint y: 229, endPoint x: 271, endPoint y: 264, distance: 48.8
click at [241, 229] on div "Back to Dashboard Change Sender ID Customers Technicians Select a contact Outbo…" at bounding box center [252, 141] width 303 height 256
click at [74, 42] on div "ALL TASKS ALL TASKS ACTIVE TASKS TASKS IN WRAP UP [PHONE_NUMBER] Wrap up | 01:54" at bounding box center [57, 58] width 88 height 90
click at [83, 119] on span "COMPLETE" at bounding box center [83, 117] width 20 height 4
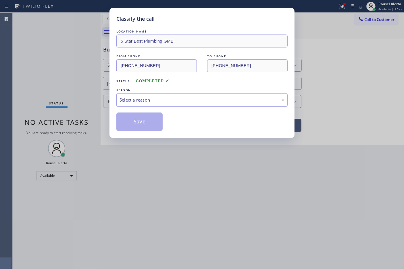
click at [160, 101] on div "Select a reason" at bounding box center [201, 100] width 165 height 7
click at [139, 120] on button "Save" at bounding box center [139, 121] width 46 height 18
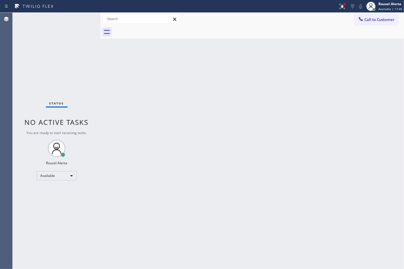
click at [171, 191] on div "Back to Dashboard Change Sender ID Customers Technicians Select a contact Outbo…" at bounding box center [252, 141] width 303 height 256
click at [342, 3] on icon at bounding box center [342, 6] width 7 height 7
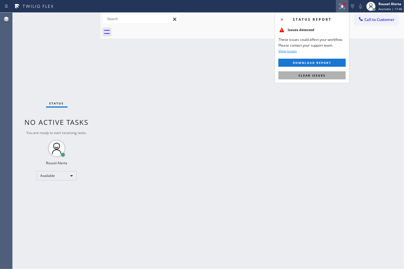
click at [327, 76] on button "Clear issues" at bounding box center [311, 75] width 67 height 8
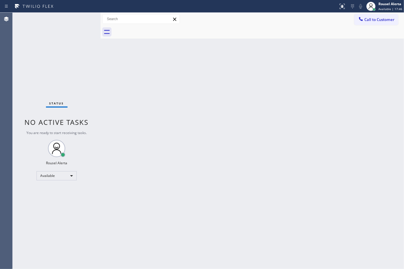
click at [332, 131] on div "Back to Dashboard Change Sender ID Customers Technicians Select a contact Outbo…" at bounding box center [252, 141] width 303 height 256
click at [303, 126] on div "Back to Dashboard Change Sender ID Customers Technicians Select a contact Outbo…" at bounding box center [252, 141] width 303 height 256
click at [49, 28] on div "Status No active tasks You are ready to start receiving tasks. Rousel Alerta Av…" at bounding box center [57, 141] width 88 height 256
click at [73, 30] on div "Status No active tasks You are ready to start receiving tasks. Rousel Alerta Av…" at bounding box center [57, 141] width 88 height 256
click at [298, 90] on div "Back to Dashboard Change Sender ID Customers Technicians Select a contact Outbo…" at bounding box center [252, 141] width 303 height 256
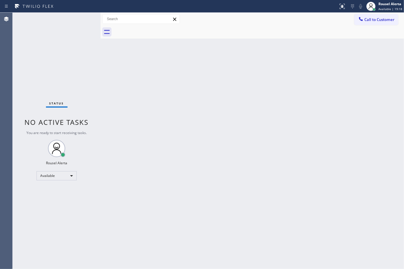
click at [205, 153] on div "Back to Dashboard Change Sender ID Customers Technicians Select a contact Outbo…" at bounding box center [252, 141] width 303 height 256
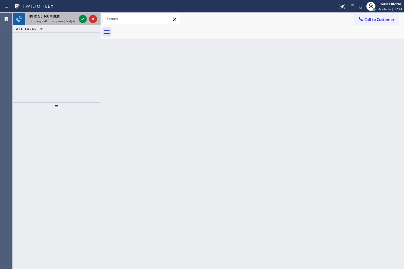
drag, startPoint x: 69, startPoint y: 21, endPoint x: 76, endPoint y: 22, distance: 7.0
click at [69, 21] on span "Incoming call from queue [Test] All" at bounding box center [53, 21] width 48 height 4
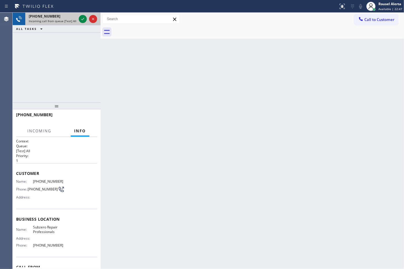
click at [73, 22] on span "Incoming call from queue [Test] All" at bounding box center [53, 21] width 48 height 4
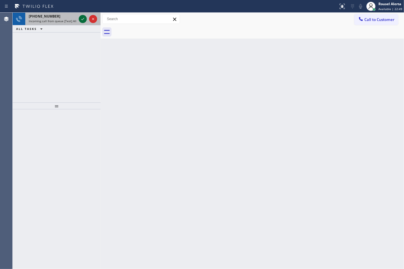
click at [80, 19] on icon at bounding box center [82, 19] width 7 height 7
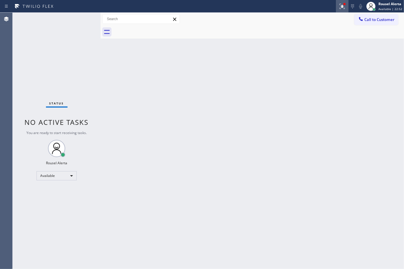
click at [341, 5] on icon at bounding box center [342, 6] width 7 height 7
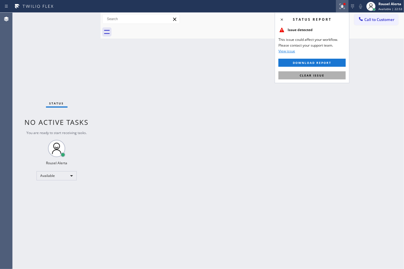
click at [320, 76] on span "Clear issue" at bounding box center [312, 75] width 25 height 4
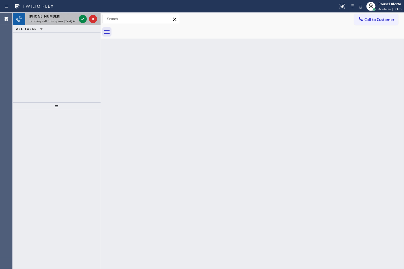
click at [61, 22] on span "Incoming call from queue [Test] All" at bounding box center [53, 21] width 48 height 4
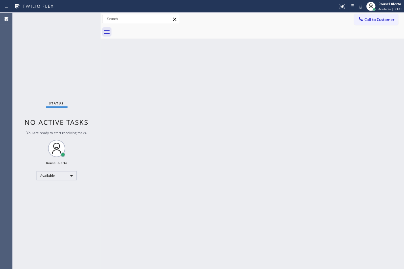
click at [62, 23] on div "Status No active tasks You are ready to start receiving tasks. Rousel Alerta Av…" at bounding box center [57, 141] width 88 height 256
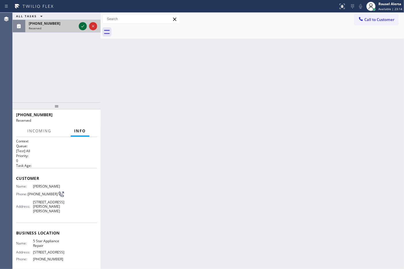
click at [83, 28] on icon at bounding box center [82, 26] width 7 height 7
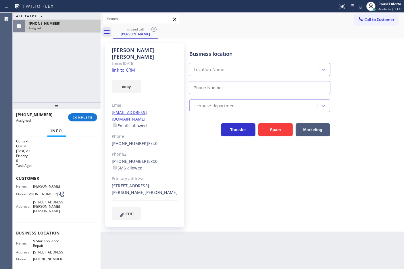
type input "[PHONE_NUMBER]"
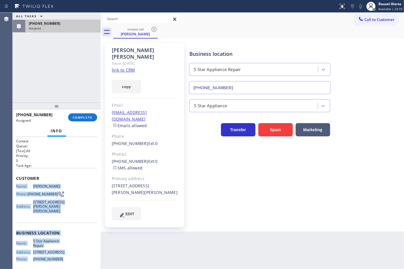
drag, startPoint x: 15, startPoint y: 183, endPoint x: 63, endPoint y: 257, distance: 88.5
click at [63, 257] on div "Context Queue: [Test] All Priority: 0 Task Age: Customer Name: [PERSON_NAME] Ph…" at bounding box center [57, 203] width 88 height 132
click at [86, 116] on span "COMPLETE" at bounding box center [83, 117] width 20 height 4
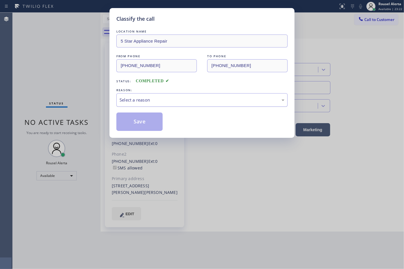
click at [145, 103] on div "Select a reason" at bounding box center [201, 100] width 165 height 7
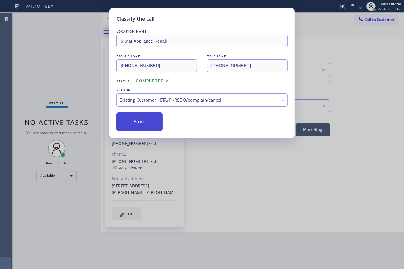
click at [147, 126] on button "Save" at bounding box center [139, 121] width 46 height 18
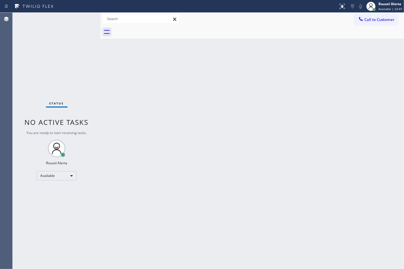
click at [51, 36] on div "Status No active tasks You are ready to start receiving tasks. Rousel Alerta Av…" at bounding box center [57, 141] width 88 height 256
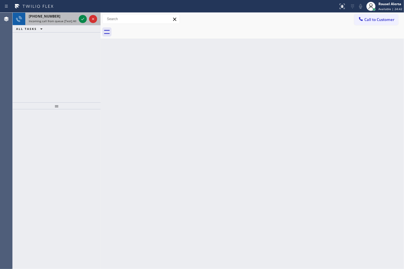
click at [65, 22] on span "Incoming call from queue [Test] All" at bounding box center [53, 21] width 48 height 4
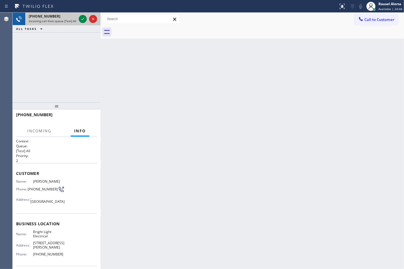
click at [80, 24] on div at bounding box center [88, 19] width 21 height 13
click at [80, 23] on div at bounding box center [88, 19] width 21 height 13
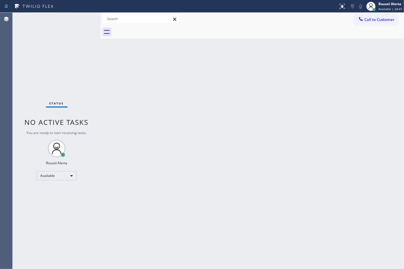
click at [81, 22] on div "Status No active tasks You are ready to start receiving tasks. Rousel Alerta Av…" at bounding box center [57, 141] width 88 height 256
click at [317, 142] on div "Back to Dashboard Change Sender ID Customers Technicians Select a contact Outbo…" at bounding box center [252, 141] width 303 height 256
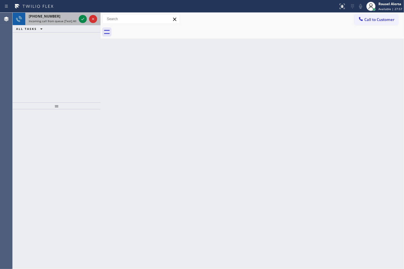
click at [66, 18] on div "[PHONE_NUMBER]" at bounding box center [53, 16] width 48 height 5
click at [80, 18] on icon at bounding box center [82, 19] width 7 height 7
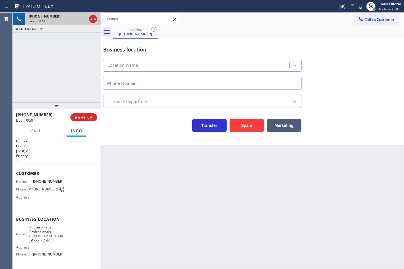
type input "[PHONE_NUMBER]"
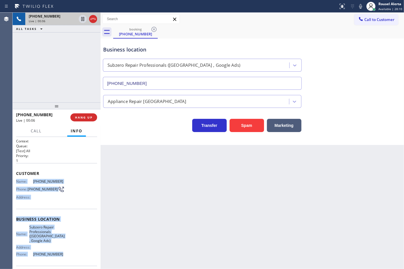
drag, startPoint x: 15, startPoint y: 178, endPoint x: 56, endPoint y: 252, distance: 84.4
click at [56, 252] on div "Context Queue: [Test] All Priority: 1 Customer Name: [PHONE_NUMBER] Phone: [PHO…" at bounding box center [57, 203] width 88 height 132
click at [80, 40] on icon at bounding box center [82, 38] width 7 height 7
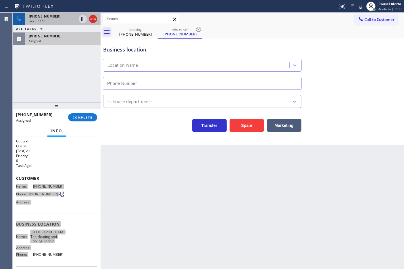
type input "[PHONE_NUMBER]"
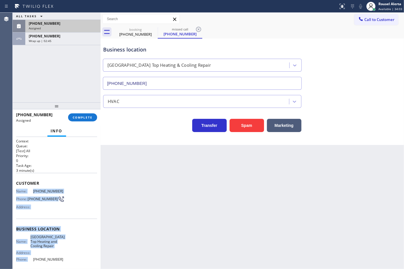
click at [82, 212] on div "Customer Name: [PHONE_NUMBER] Phone: [PHONE_NUMBER] Address:" at bounding box center [56, 196] width 81 height 46
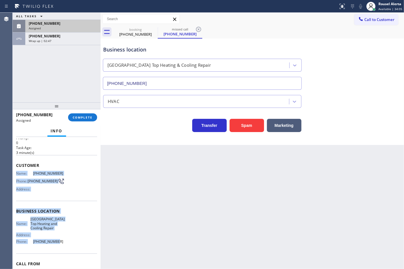
scroll to position [36, 0]
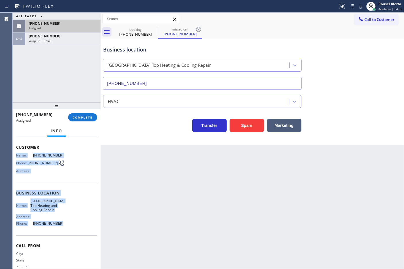
drag, startPoint x: 15, startPoint y: 188, endPoint x: 65, endPoint y: 224, distance: 61.9
click at [65, 224] on div "Context Queue: [Test] All Priority: 0 Task Age: [DEMOGRAPHIC_DATA] minute(s) Cu…" at bounding box center [57, 203] width 88 height 132
click at [62, 43] on div "[PHONE_NUMBER] Wrap up | 03:00" at bounding box center [61, 38] width 73 height 13
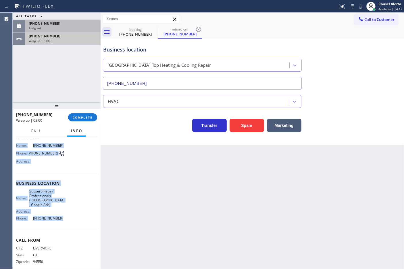
scroll to position [26, 0]
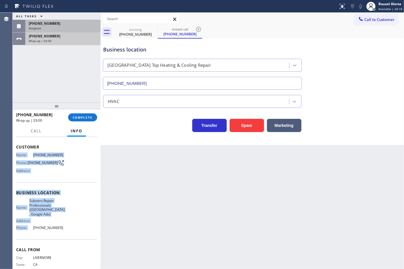
click at [64, 36] on div "[PHONE_NUMBER]" at bounding box center [63, 36] width 68 height 5
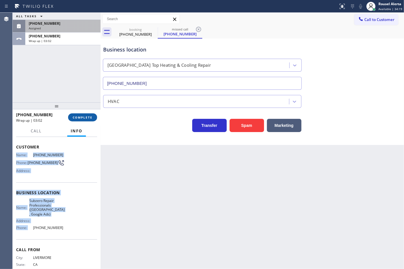
click at [76, 114] on button "COMPLETE" at bounding box center [82, 117] width 29 height 8
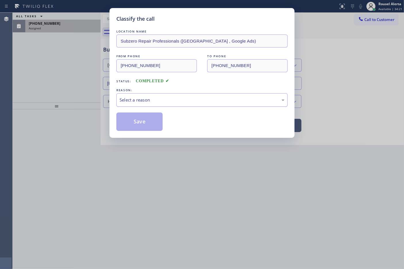
click at [137, 105] on div "Select a reason" at bounding box center [201, 100] width 171 height 14
click at [143, 100] on div "New Customer - Booked" at bounding box center [201, 100] width 165 height 7
click at [149, 122] on button "Save" at bounding box center [139, 121] width 46 height 18
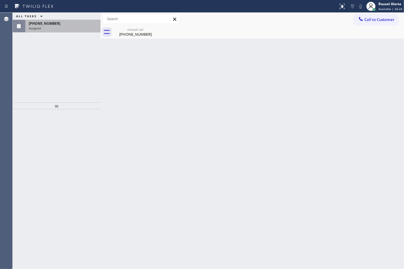
click at [64, 28] on div "Assigned" at bounding box center [63, 28] width 68 height 4
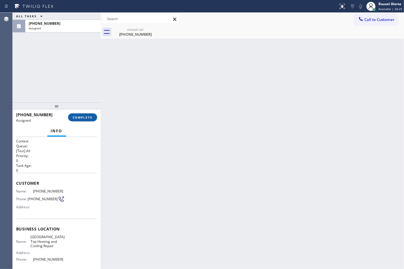
click at [80, 114] on button "COMPLETE" at bounding box center [82, 117] width 29 height 8
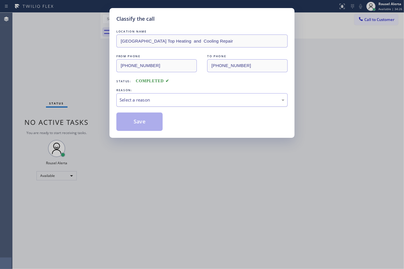
click at [142, 94] on div "Select a reason" at bounding box center [201, 100] width 171 height 14
click at [153, 121] on button "Save" at bounding box center [139, 121] width 46 height 18
click at [177, 164] on div "Classify the call LOCATION NAME [GEOGRAPHIC_DATA] Top Heating and Cooling Repai…" at bounding box center [202, 134] width 404 height 269
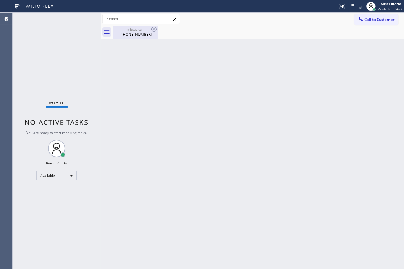
click at [146, 29] on div "missed call" at bounding box center [135, 29] width 43 height 4
click at [62, 45] on div "Status No active tasks You are ready to start receiving tasks. Rousel Alerta Av…" at bounding box center [57, 141] width 88 height 256
drag, startPoint x: 213, startPoint y: 68, endPoint x: 233, endPoint y: 52, distance: 25.6
click at [214, 68] on div "Back to Dashboard Change Sender ID Customers Technicians Select a contact Outbo…" at bounding box center [252, 141] width 303 height 256
click at [132, 110] on div "Back to Dashboard Change Sender ID Customers Technicians Select a contact Outbo…" at bounding box center [252, 141] width 303 height 256
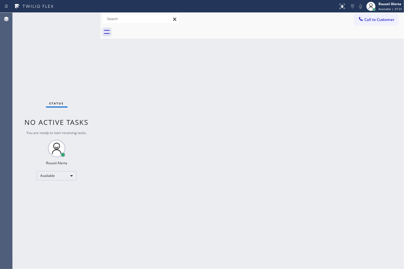
click at [64, 22] on div "Status No active tasks You are ready to start receiving tasks. Rousel Alerta Av…" at bounding box center [57, 141] width 88 height 256
click at [75, 31] on div "Status No active tasks You are ready to start receiving tasks. Rousel Alerta Av…" at bounding box center [57, 141] width 88 height 256
click at [86, 17] on div "Status No active tasks You are ready to start receiving tasks. Rousel Alerta Av…" at bounding box center [57, 141] width 88 height 256
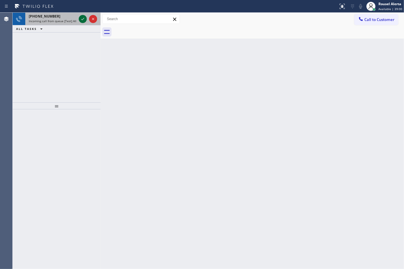
click at [82, 18] on icon at bounding box center [82, 19] width 7 height 7
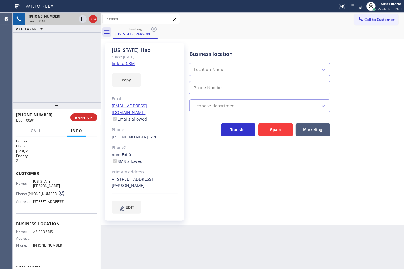
type input "[PHONE_NUMBER]"
click at [124, 68] on div "copy" at bounding box center [145, 77] width 66 height 20
click at [124, 60] on link "link to CRM" at bounding box center [123, 63] width 23 height 6
click at [81, 18] on icon at bounding box center [82, 19] width 7 height 7
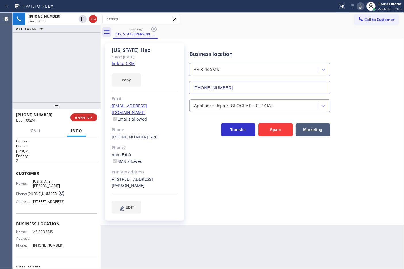
click at [360, 7] on icon at bounding box center [360, 6] width 7 height 7
click at [39, 135] on div at bounding box center [36, 135] width 18 height 1
click at [39, 130] on span "Call" at bounding box center [36, 130] width 11 height 5
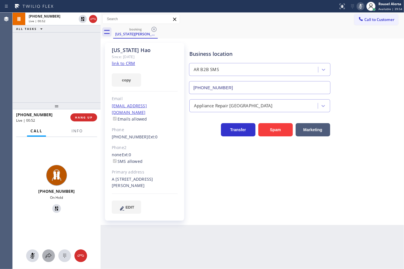
click at [49, 254] on icon at bounding box center [49, 255] width 6 height 5
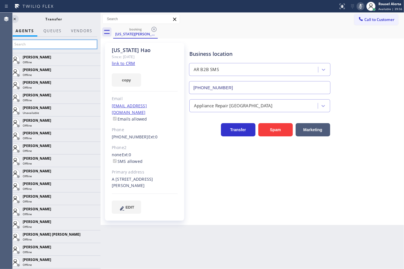
click at [65, 47] on input "text" at bounding box center [54, 44] width 86 height 9
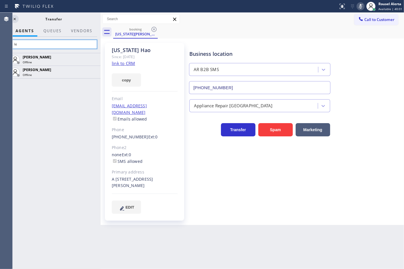
type input "k"
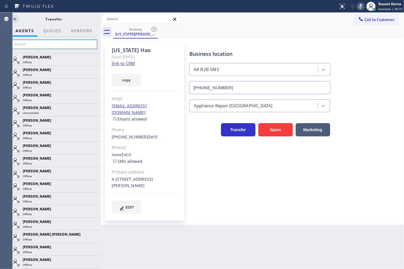
click at [58, 45] on input "text" at bounding box center [54, 44] width 86 height 9
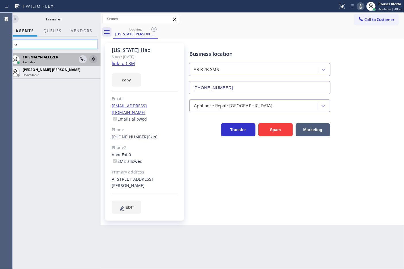
type input "cr"
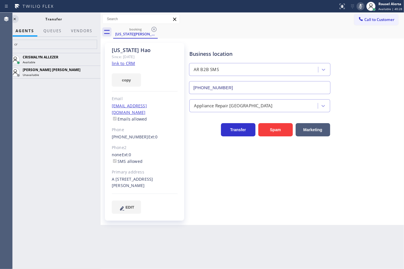
click at [0, 0] on icon at bounding box center [0, 0] width 0 height 0
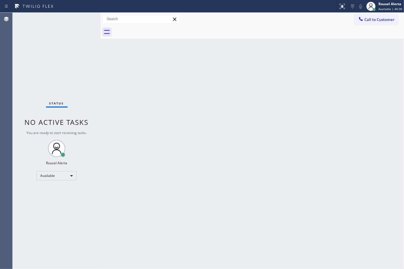
click at [82, 73] on div "Status No active tasks You are ready to start receiving tasks. Rousel Alerta Av…" at bounding box center [57, 141] width 88 height 256
click at [236, 149] on div "Back to Dashboard Change Sender ID Customers Technicians Select a contact Outbo…" at bounding box center [252, 141] width 303 height 256
click at [305, 83] on div "Back to Dashboard Change Sender ID Customers Technicians Select a contact Outbo…" at bounding box center [252, 141] width 303 height 256
click at [58, 26] on div "Status No active tasks You are ready to start receiving tasks. Rousel Alerta Av…" at bounding box center [57, 141] width 88 height 256
drag, startPoint x: 161, startPoint y: 175, endPoint x: 192, endPoint y: 219, distance: 53.6
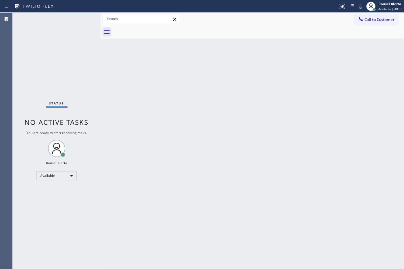
click at [162, 175] on div "Back to Dashboard Change Sender ID Customers Technicians Select a contact Outbo…" at bounding box center [252, 141] width 303 height 256
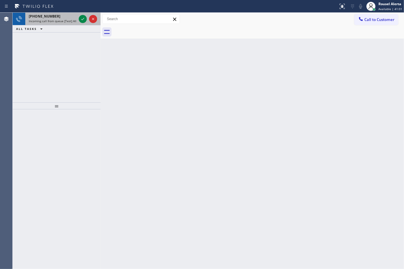
drag, startPoint x: 49, startPoint y: 21, endPoint x: 70, endPoint y: 22, distance: 20.4
click at [50, 22] on span "Incoming call from queue [Test] All" at bounding box center [53, 21] width 48 height 4
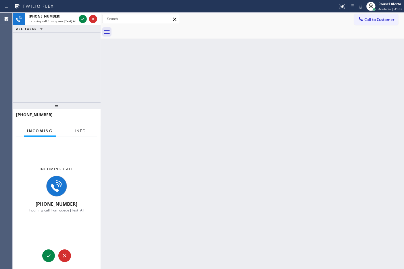
drag, startPoint x: 76, startPoint y: 129, endPoint x: 81, endPoint y: 103, distance: 26.9
click at [77, 129] on span "Info" at bounding box center [80, 130] width 11 height 5
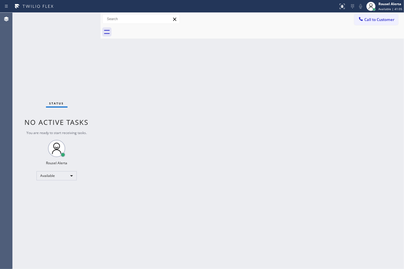
click at [80, 19] on div "Status No active tasks You are ready to start receiving tasks. Rousel Alerta Av…" at bounding box center [57, 141] width 88 height 256
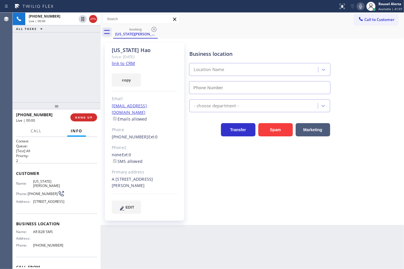
type input "[PHONE_NUMBER]"
click at [41, 128] on span "Call" at bounding box center [36, 130] width 11 height 5
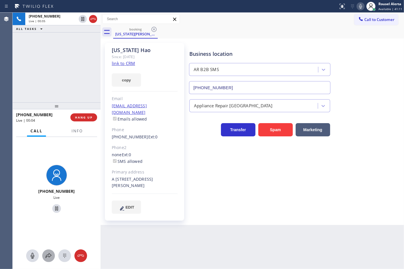
click at [47, 254] on icon at bounding box center [48, 255] width 7 height 7
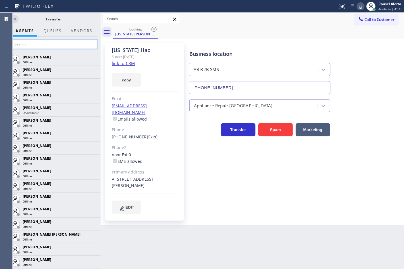
click at [58, 41] on input "text" at bounding box center [54, 44] width 86 height 9
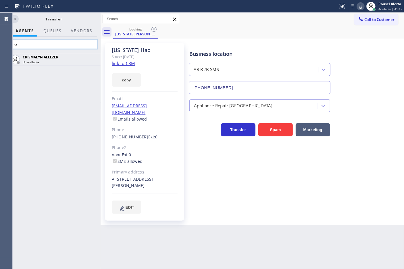
type input "c"
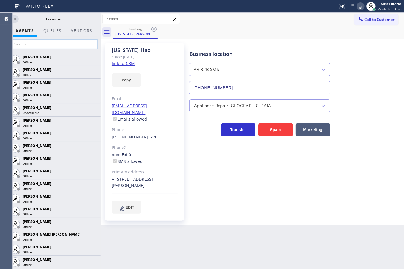
click at [55, 45] on input "text" at bounding box center [54, 44] width 86 height 9
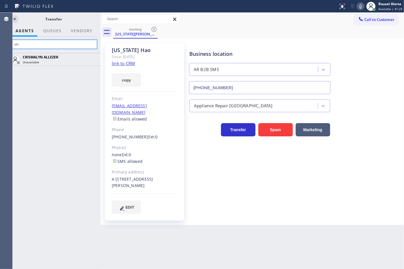
drag, startPoint x: 55, startPoint y: 45, endPoint x: 14, endPoint y: 42, distance: 41.4
click at [14, 42] on input "cri" at bounding box center [54, 44] width 86 height 9
click at [360, 6] on icon at bounding box center [360, 6] width 7 height 7
click at [70, 45] on input "cri" at bounding box center [54, 44] width 86 height 9
type input "c"
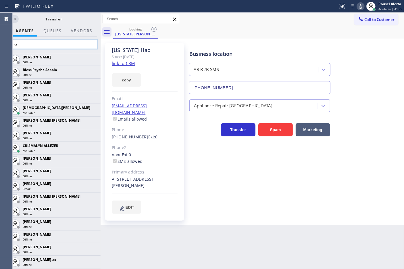
type input "cri"
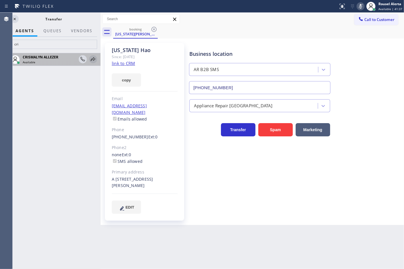
click at [92, 60] on icon at bounding box center [93, 59] width 5 height 4
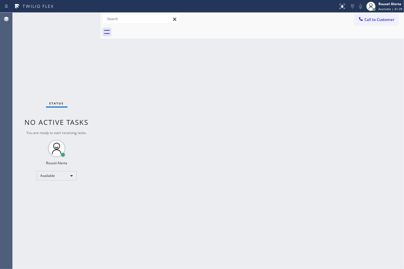
click at [83, 132] on span "You are ready to start receiving tasks." at bounding box center [56, 132] width 60 height 5
drag, startPoint x: 164, startPoint y: 188, endPoint x: 167, endPoint y: 191, distance: 4.5
click at [167, 191] on div "Back to Dashboard Change Sender ID Customers Technicians Select a contact Outbo…" at bounding box center [252, 141] width 303 height 256
click at [74, 16] on div "Status No active tasks You are ready to start receiving tasks. Rousel Alerta Av…" at bounding box center [57, 141] width 88 height 256
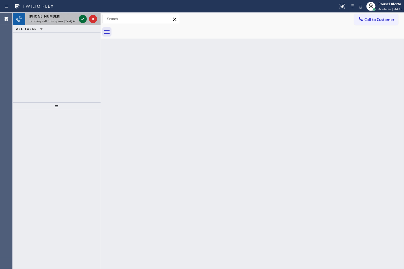
click at [80, 19] on icon at bounding box center [82, 19] width 7 height 7
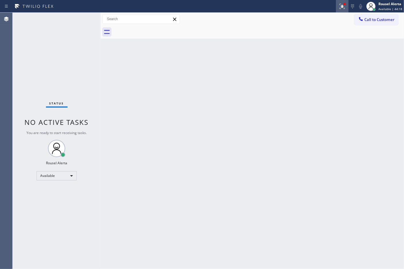
click at [342, 7] on icon at bounding box center [342, 6] width 7 height 7
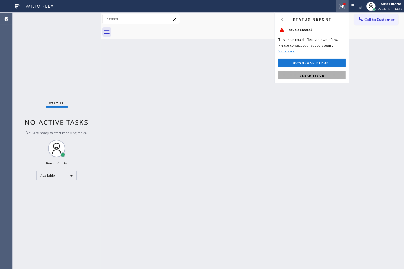
click at [335, 76] on button "Clear issue" at bounding box center [311, 75] width 67 height 8
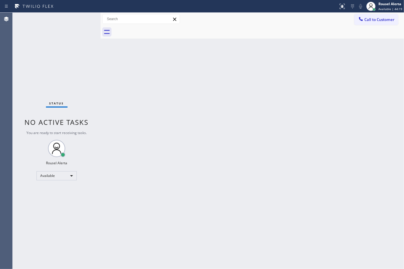
click at [322, 166] on div "Back to Dashboard Change Sender ID Customers Technicians Select a contact Outbo…" at bounding box center [252, 141] width 303 height 256
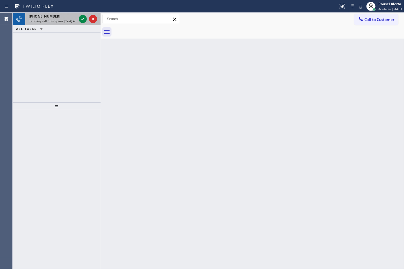
drag, startPoint x: 52, startPoint y: 16, endPoint x: 62, endPoint y: 15, distance: 9.9
click at [52, 16] on div "[PHONE_NUMBER]" at bounding box center [53, 16] width 48 height 5
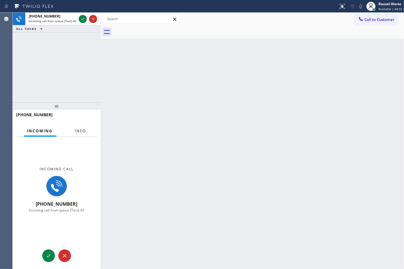
click at [80, 130] on span "Info" at bounding box center [80, 130] width 11 height 5
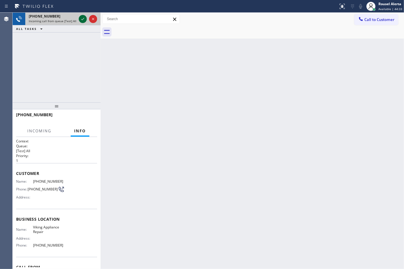
click at [79, 20] on div at bounding box center [83, 19] width 8 height 7
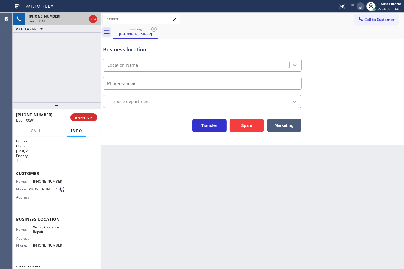
type input "[PHONE_NUMBER]"
click at [55, 245] on span "[PHONE_NUMBER]" at bounding box center [49, 245] width 32 height 4
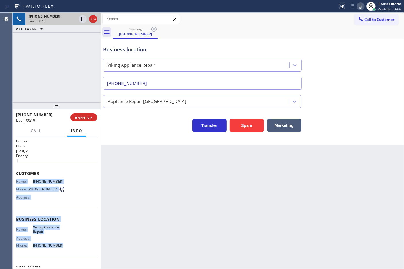
drag, startPoint x: 16, startPoint y: 180, endPoint x: 65, endPoint y: 241, distance: 77.5
click at [65, 241] on div "Context Queue: [Test] All Priority: 1 Customer Name: [PHONE_NUMBER] Phone: [PHO…" at bounding box center [56, 219] width 81 height 162
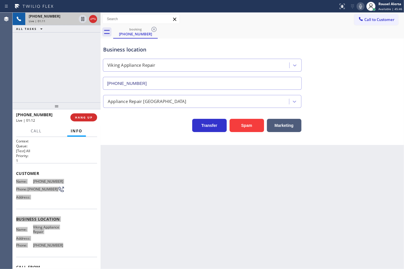
scroll to position [32, 0]
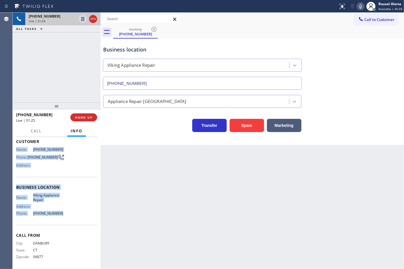
drag, startPoint x: 88, startPoint y: 116, endPoint x: 104, endPoint y: 113, distance: 16.1
click at [88, 117] on span "HANG UP" at bounding box center [84, 117] width 18 height 4
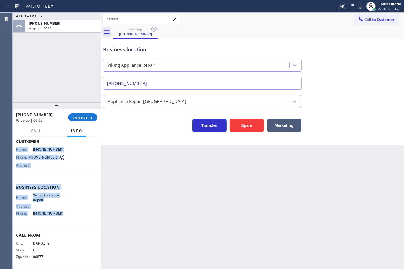
drag, startPoint x: 79, startPoint y: 115, endPoint x: 89, endPoint y: 126, distance: 14.8
click at [79, 115] on span "COMPLETE" at bounding box center [83, 117] width 20 height 4
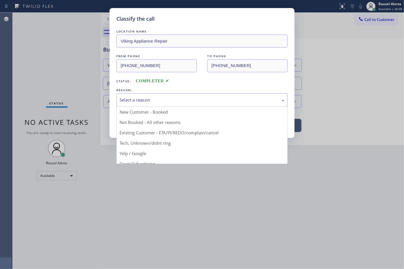
click at [159, 98] on div "Select a reason" at bounding box center [201, 100] width 165 height 7
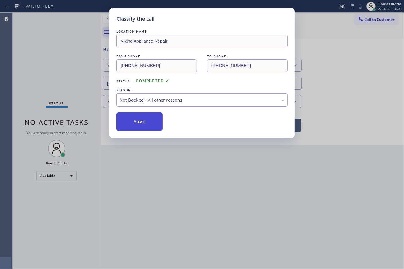
click at [160, 119] on button "Save" at bounding box center [139, 121] width 46 height 18
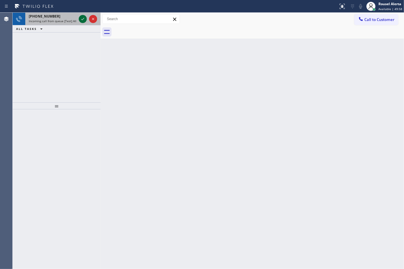
click at [81, 16] on icon at bounding box center [82, 19] width 7 height 7
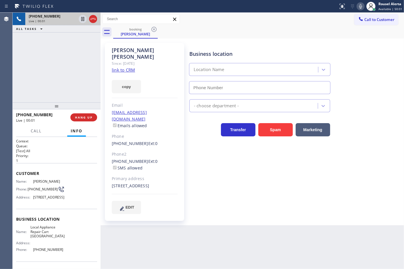
type input "[PHONE_NUMBER]"
click at [125, 67] on link "link to CRM" at bounding box center [123, 70] width 23 height 6
click at [81, 20] on icon at bounding box center [82, 19] width 3 height 4
click at [360, 5] on icon at bounding box center [360, 6] width 7 height 7
click at [81, 20] on icon at bounding box center [82, 19] width 7 height 7
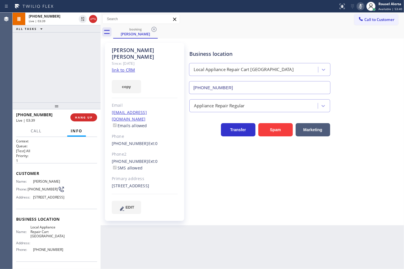
click at [362, 5] on icon at bounding box center [360, 6] width 7 height 7
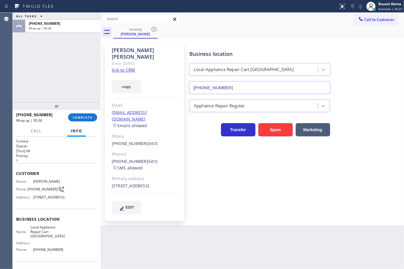
click at [49, 45] on div "ALL TASKS ALL TASKS ACTIVE TASKS TASKS IN WRAP UP [PHONE_NUMBER] Wrap up | 00:36" at bounding box center [57, 58] width 88 height 90
click at [78, 115] on span "COMPLETE" at bounding box center [83, 117] width 20 height 4
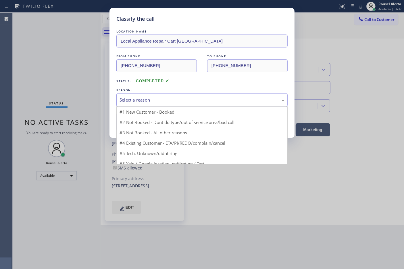
click at [167, 101] on div "Select a reason" at bounding box center [201, 100] width 165 height 7
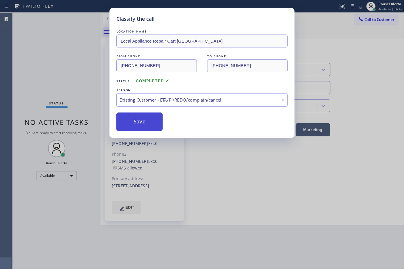
click at [154, 120] on button "Save" at bounding box center [139, 121] width 46 height 18
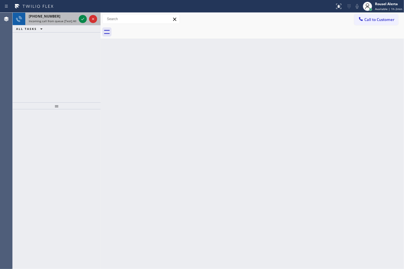
click at [58, 16] on div "[PHONE_NUMBER]" at bounding box center [53, 16] width 48 height 5
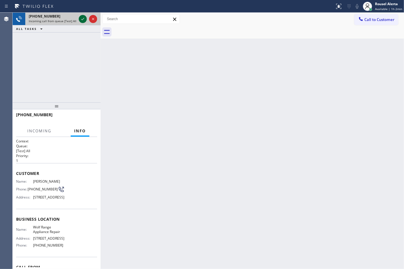
click at [79, 18] on div at bounding box center [83, 19] width 8 height 7
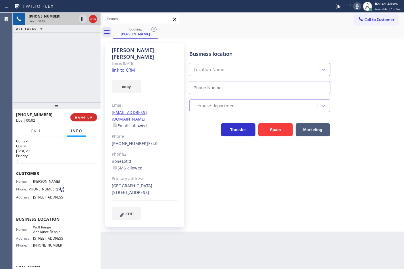
type input "[PHONE_NUMBER]"
click at [125, 67] on link "link to CRM" at bounding box center [123, 70] width 23 height 6
click at [71, 56] on div "[PHONE_NUMBER] Live | 00:28 ALL TASKS ALL TASKS ACTIVE TASKS TASKS IN WRAP UP" at bounding box center [57, 58] width 88 height 90
click at [80, 21] on icon at bounding box center [82, 19] width 7 height 7
click at [356, 5] on icon at bounding box center [357, 6] width 7 height 7
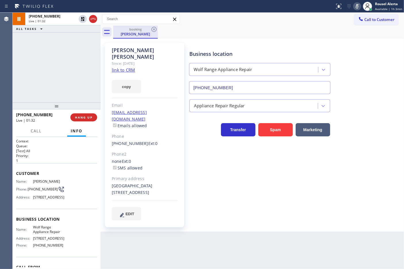
drag, startPoint x: 82, startPoint y: 21, endPoint x: 124, endPoint y: 31, distance: 42.6
click at [82, 20] on icon at bounding box center [82, 19] width 7 height 7
click at [358, 3] on icon at bounding box center [357, 6] width 7 height 7
click at [33, 130] on span "Call" at bounding box center [36, 130] width 11 height 5
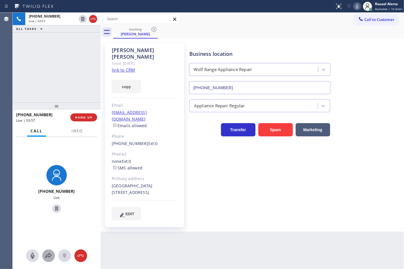
click at [46, 252] on icon at bounding box center [48, 255] width 7 height 7
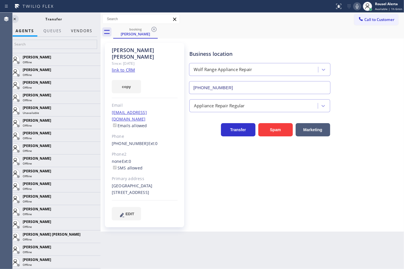
click at [80, 32] on button "Vendors" at bounding box center [82, 30] width 28 height 11
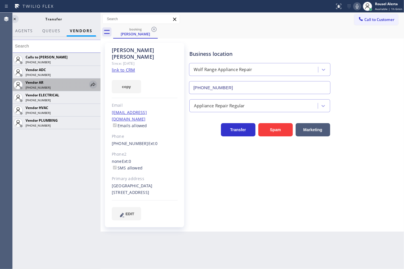
click at [90, 84] on icon at bounding box center [93, 84] width 7 height 7
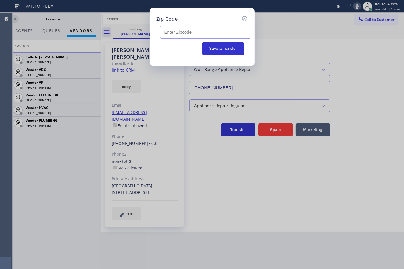
click at [175, 34] on input "text" at bounding box center [205, 32] width 91 height 13
paste input "33130"
type input "33130"
click at [227, 48] on button "Save & Transfer" at bounding box center [223, 48] width 42 height 13
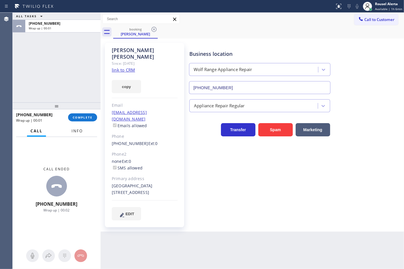
click at [85, 134] on button "Info" at bounding box center [77, 130] width 18 height 11
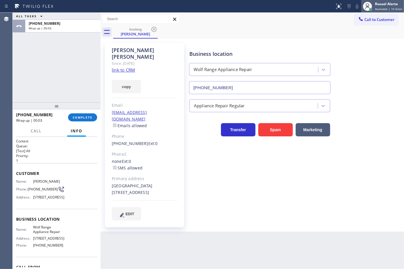
click at [384, 2] on div "Rousel Alerta" at bounding box center [388, 3] width 27 height 5
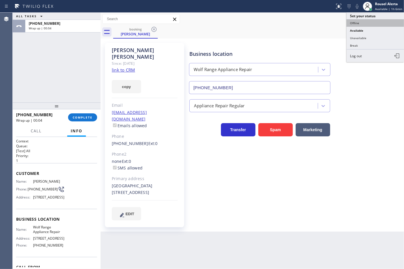
click at [379, 21] on button "Offline" at bounding box center [374, 22] width 57 height 7
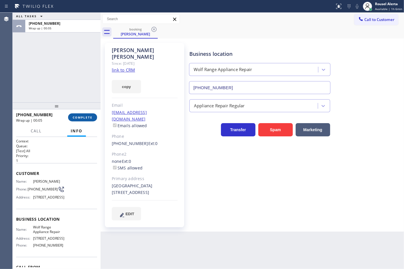
click at [94, 116] on button "COMPLETE" at bounding box center [82, 117] width 29 height 8
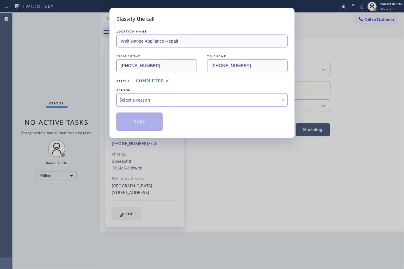
click at [171, 101] on div "Select a reason" at bounding box center [201, 100] width 165 height 7
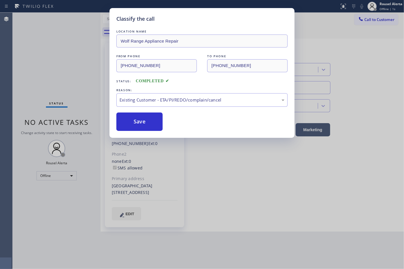
drag, startPoint x: 142, startPoint y: 122, endPoint x: 157, endPoint y: 146, distance: 27.9
click at [142, 122] on button "Save" at bounding box center [139, 121] width 46 height 18
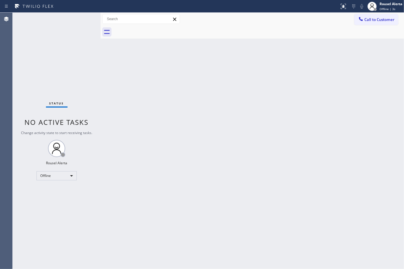
drag, startPoint x: 212, startPoint y: 164, endPoint x: 111, endPoint y: 43, distance: 157.8
click at [209, 160] on div "Back to Dashboard Change Sender ID Customers Technicians Select a contact Outbo…" at bounding box center [252, 141] width 303 height 256
click at [389, 7] on span "Offline | 4s" at bounding box center [387, 9] width 16 height 4
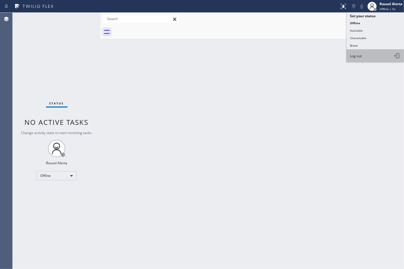
click at [373, 53] on button "Log out" at bounding box center [374, 55] width 57 height 13
